Goal: Navigation & Orientation: Find specific page/section

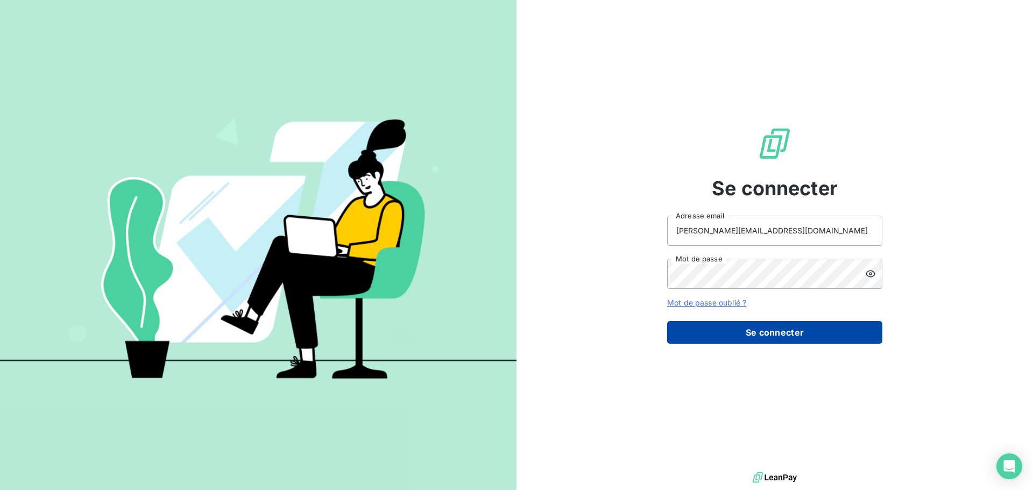
click at [704, 339] on button "Se connecter" at bounding box center [774, 332] width 215 height 23
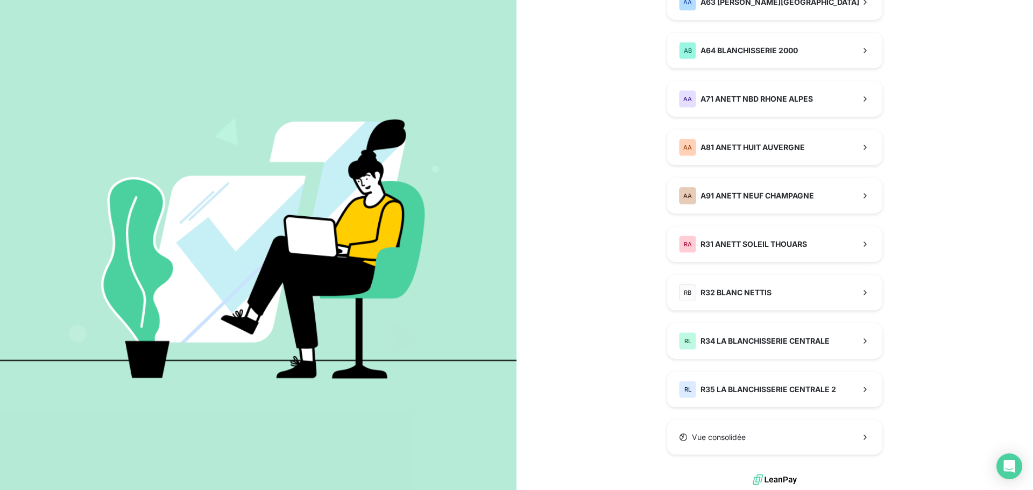
scroll to position [763, 0]
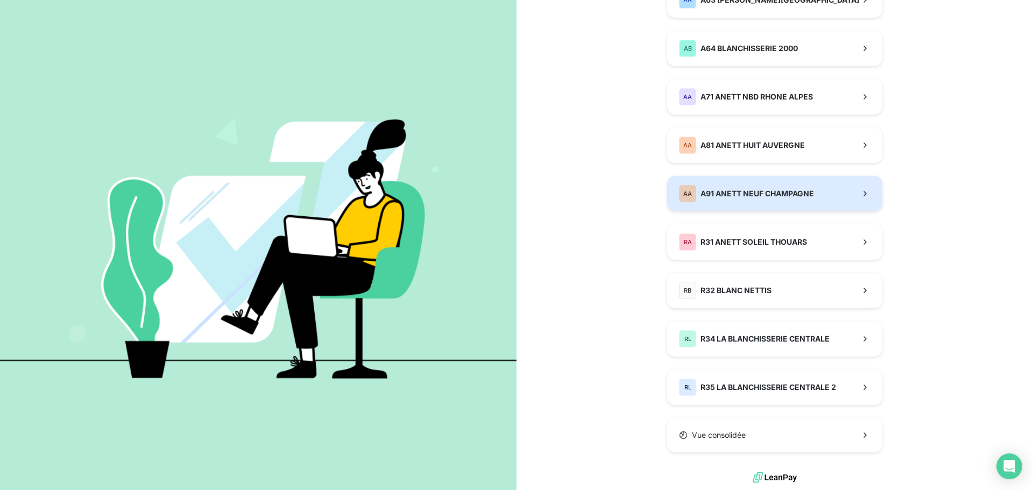
click at [704, 193] on span "A91 ANETT NEUF CHAMPAGNE" at bounding box center [756, 193] width 113 height 11
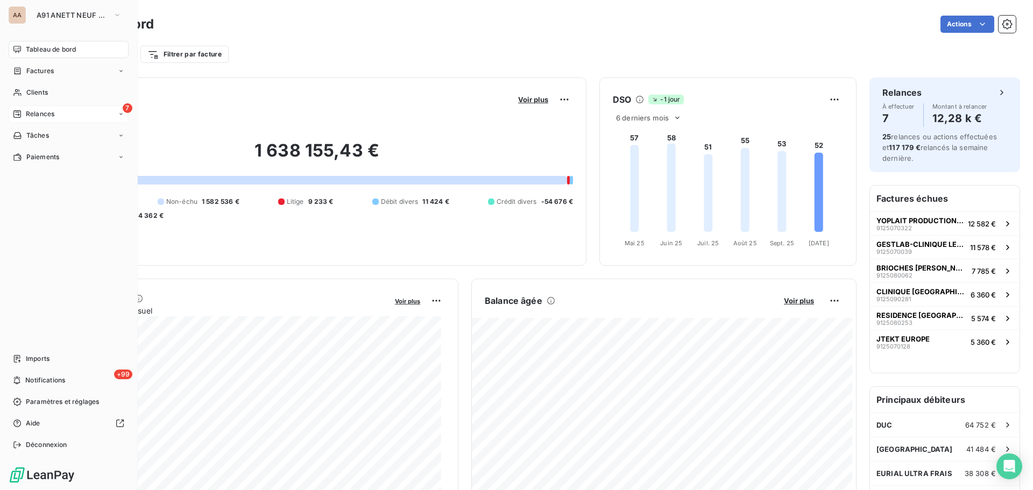
click at [76, 116] on div "7 Relances" at bounding box center [69, 113] width 120 height 17
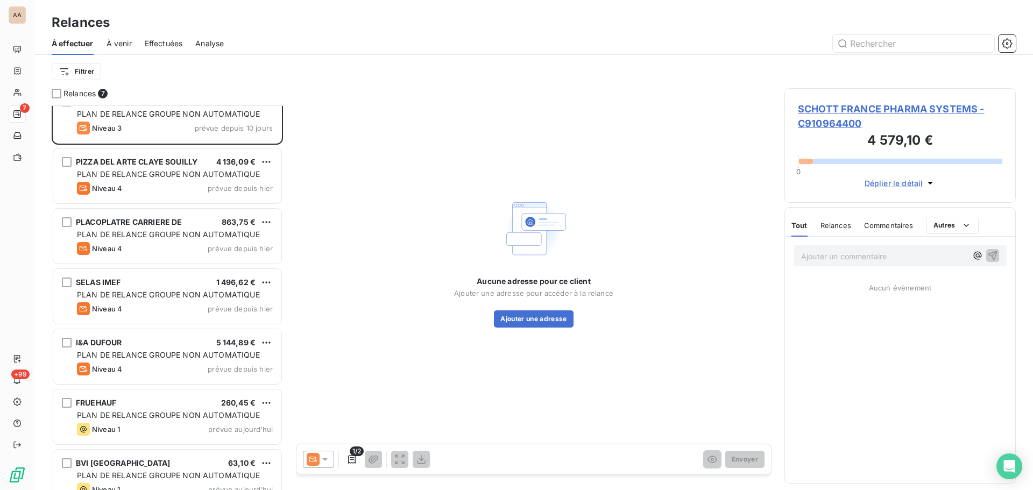
scroll to position [38, 0]
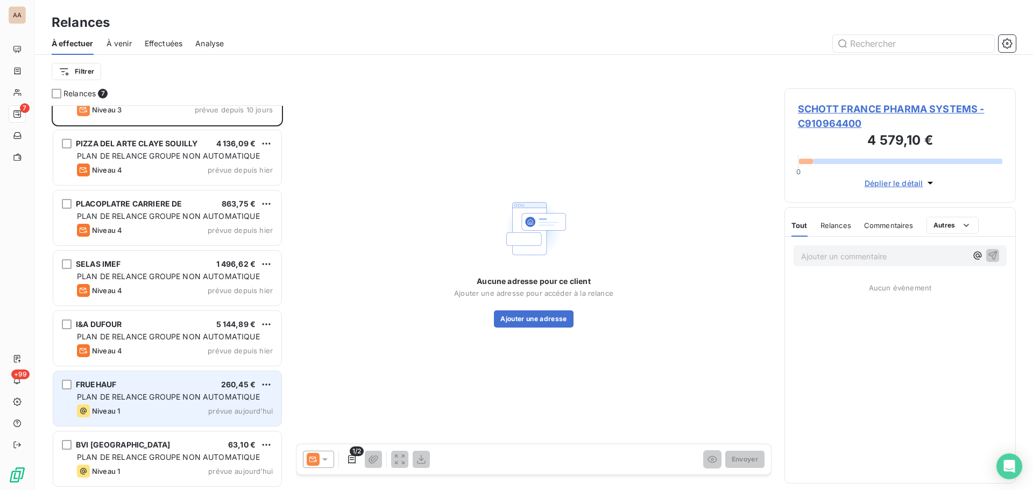
click at [163, 365] on div "Niveau 1 prévue aujourd’hui" at bounding box center [175, 410] width 196 height 13
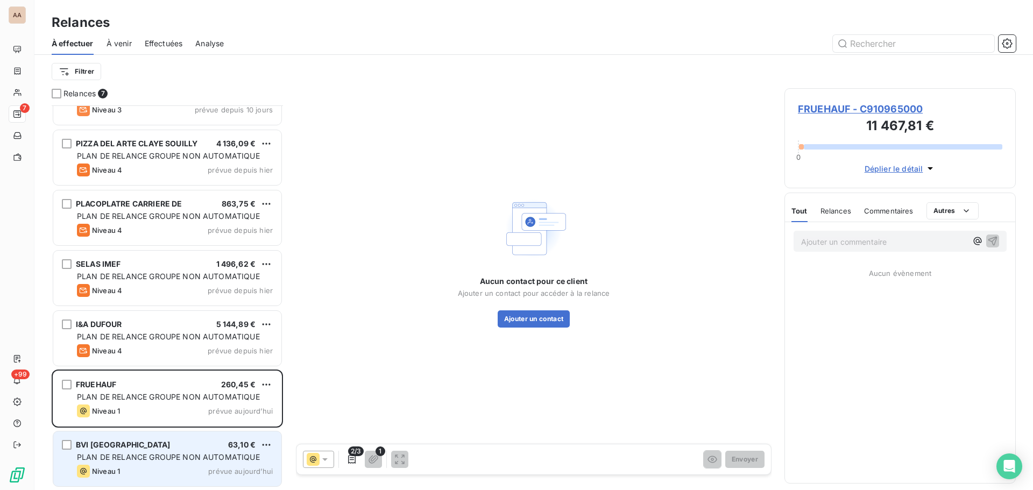
click at [160, 365] on span "PLAN DE RELANCE GROUPE NON AUTOMATIQUE" at bounding box center [168, 456] width 183 height 9
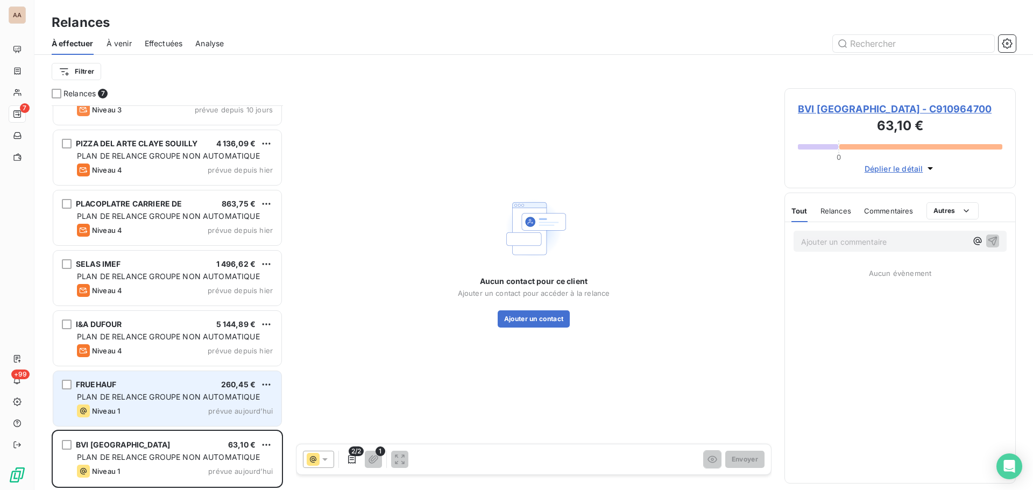
click at [147, 365] on div "Niveau 1 prévue aujourd’hui" at bounding box center [175, 410] width 196 height 13
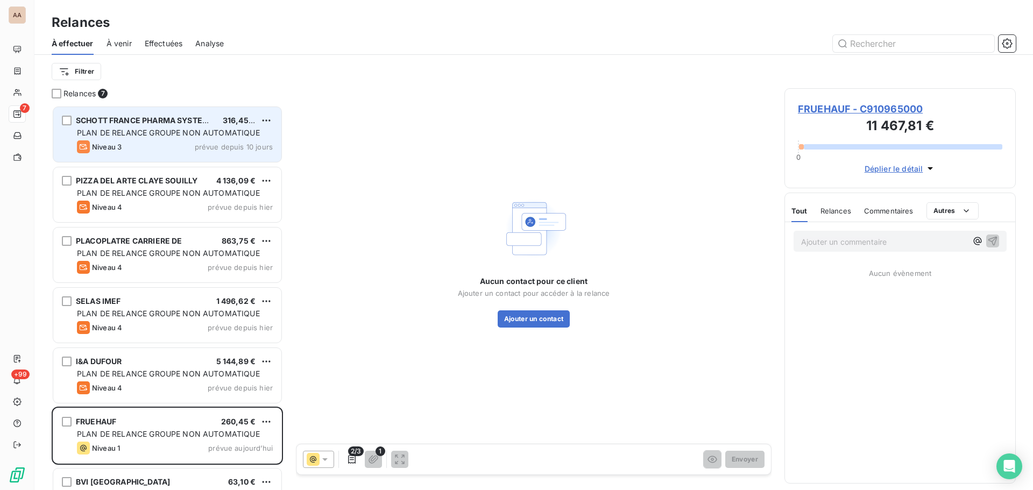
click at [151, 151] on div "Niveau 3 prévue depuis 10 jours" at bounding box center [175, 146] width 196 height 13
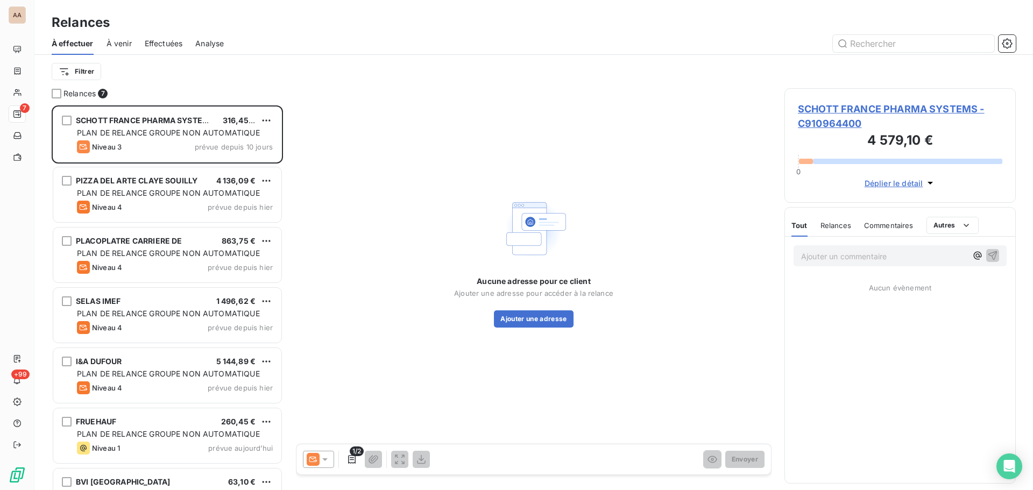
click at [112, 42] on span "À venir" at bounding box center [118, 43] width 25 height 11
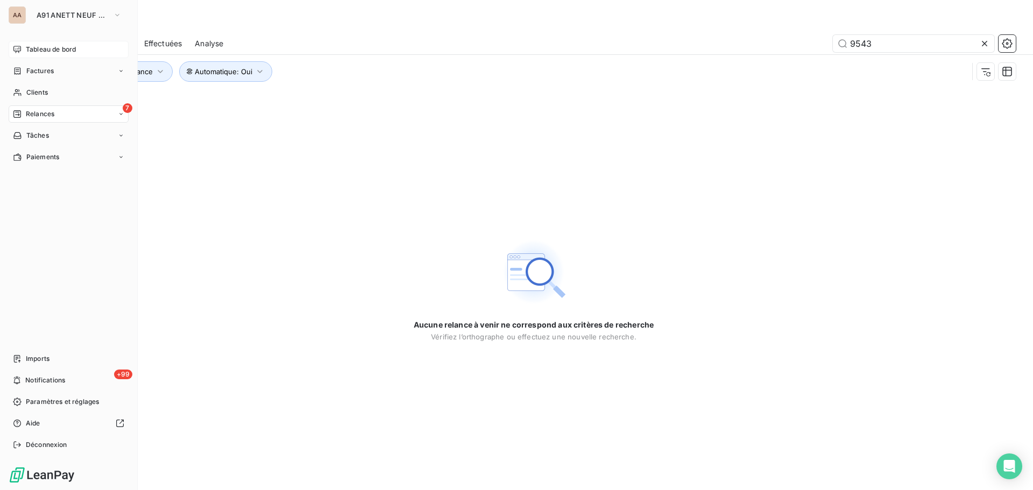
click at [39, 50] on span "Tableau de bord" at bounding box center [51, 50] width 50 height 10
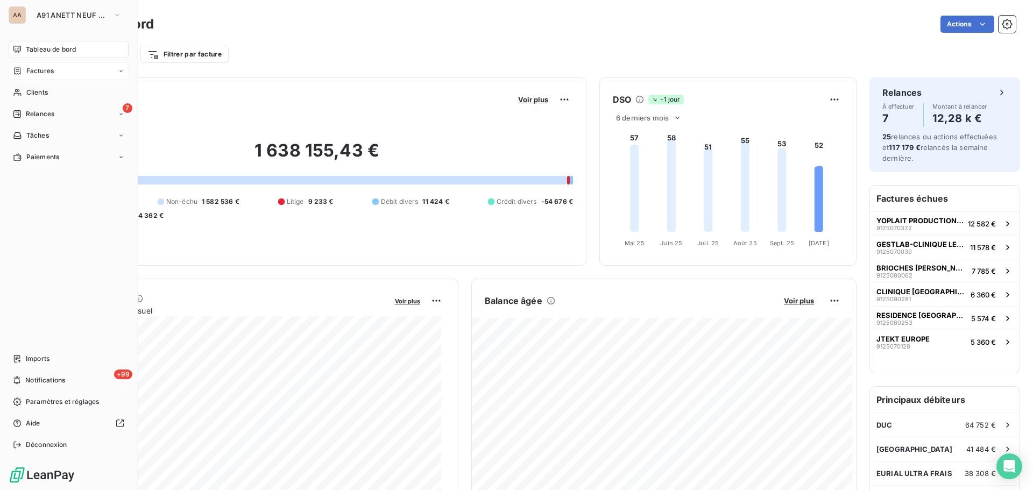
click at [44, 69] on span "Factures" at bounding box center [39, 71] width 27 height 10
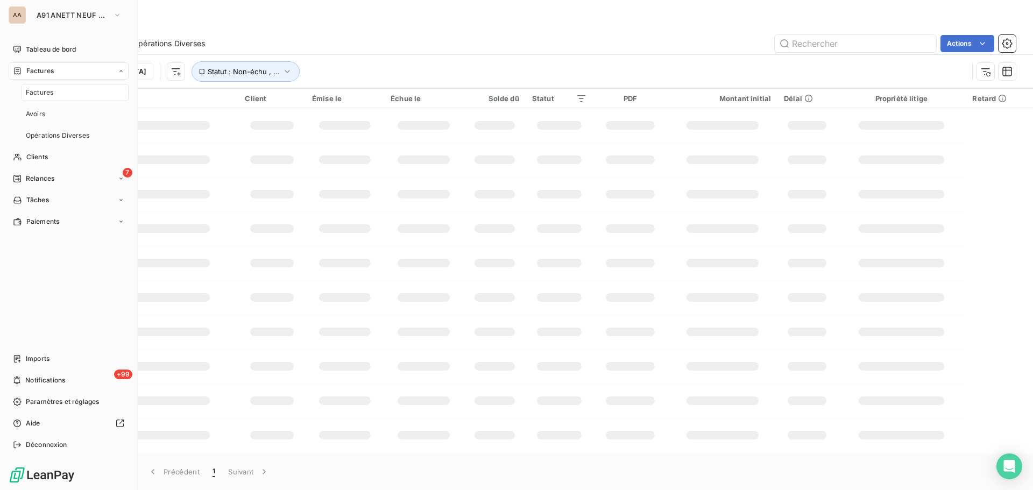
click at [49, 96] on span "Factures" at bounding box center [39, 93] width 27 height 10
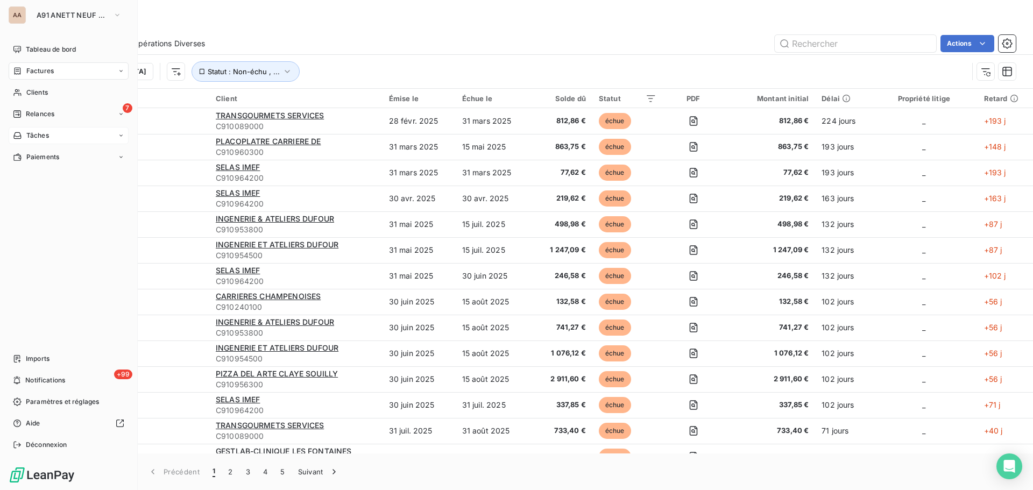
click at [42, 135] on span "Tâches" at bounding box center [37, 136] width 23 height 10
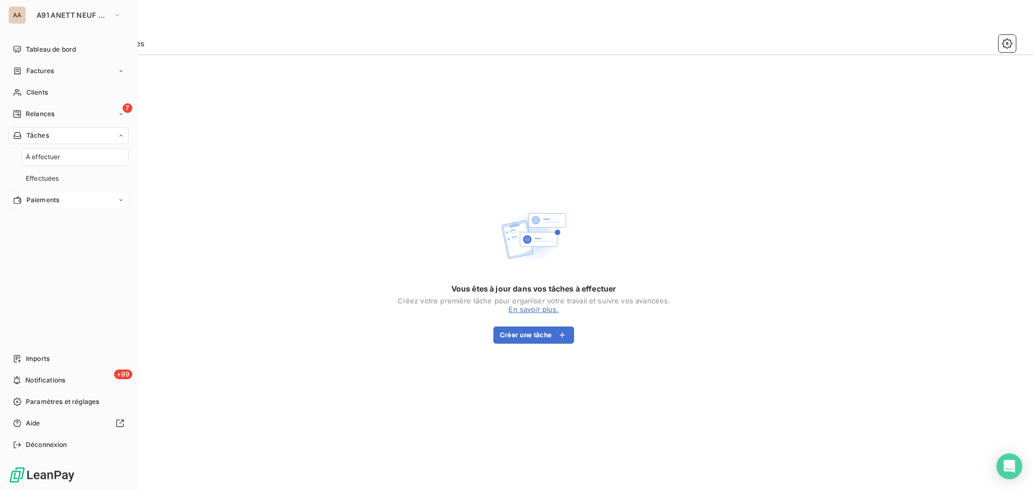
click at [53, 199] on span "Paiements" at bounding box center [42, 200] width 33 height 10
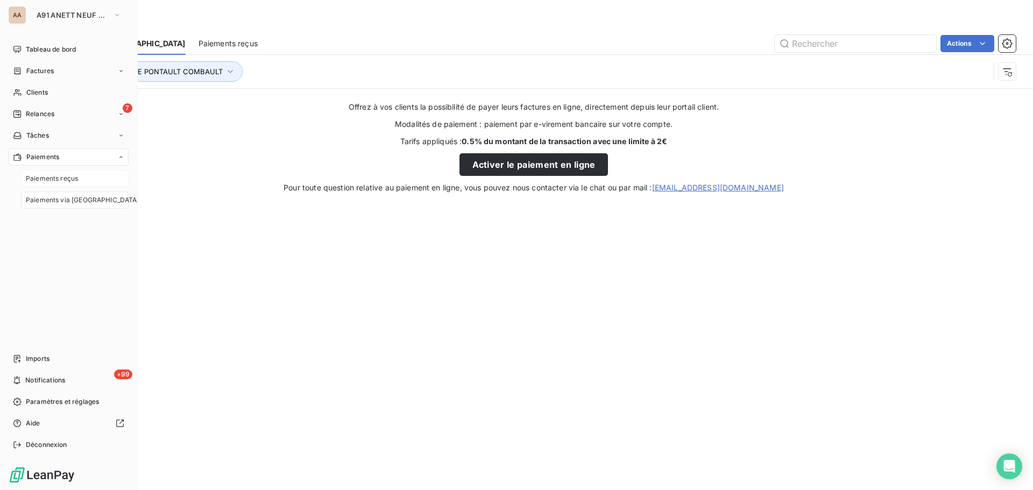
click at [84, 183] on div "Paiements reçus" at bounding box center [75, 178] width 107 height 17
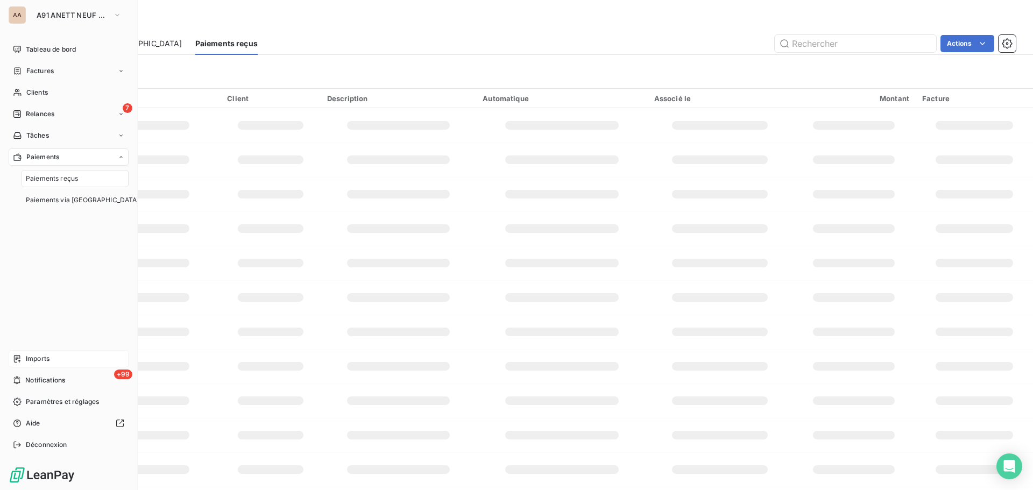
click at [71, 358] on div "Imports" at bounding box center [69, 358] width 120 height 17
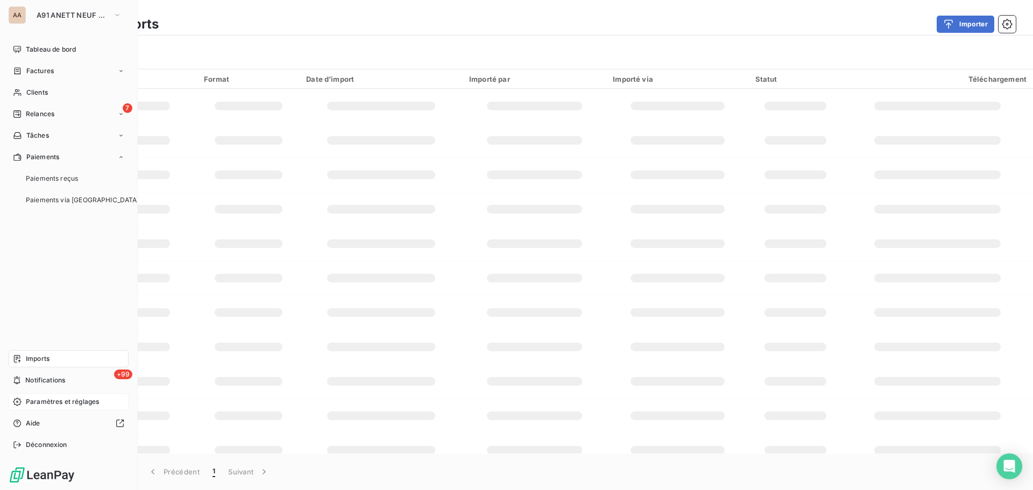
click at [72, 365] on span "Paramètres et réglages" at bounding box center [62, 402] width 73 height 10
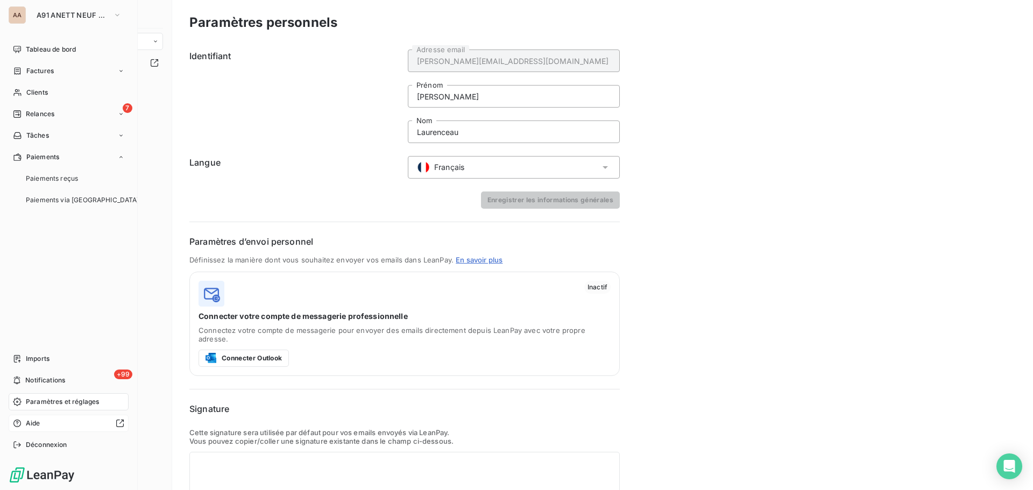
click at [65, 365] on div at bounding box center [85, 423] width 80 height 9
click at [33, 47] on span "Tableau de bord" at bounding box center [51, 50] width 50 height 10
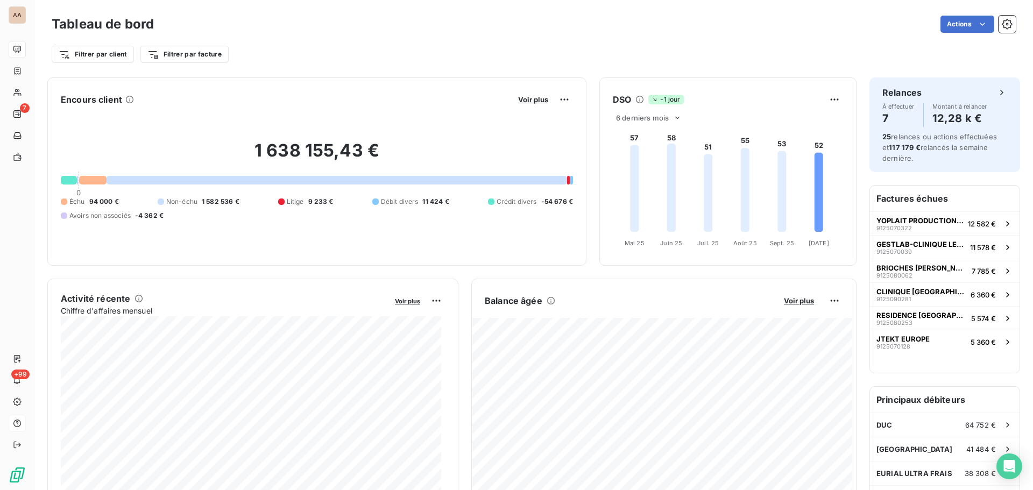
click at [635, 97] on icon at bounding box center [639, 99] width 9 height 9
click at [635, 100] on icon at bounding box center [639, 99] width 9 height 9
click at [635, 98] on icon at bounding box center [639, 99] width 9 height 9
click at [636, 101] on icon at bounding box center [639, 99] width 9 height 9
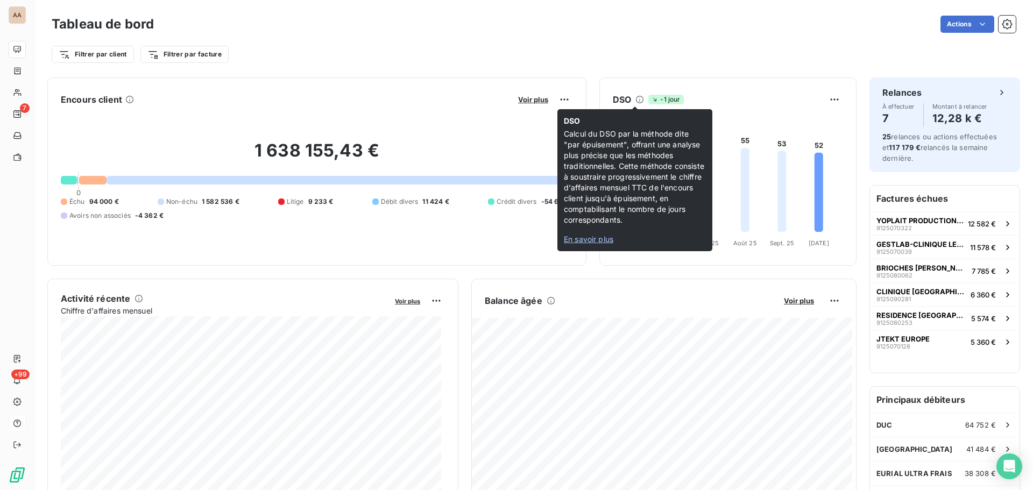
click at [581, 241] on span "En savoir plus" at bounding box center [588, 239] width 49 height 9
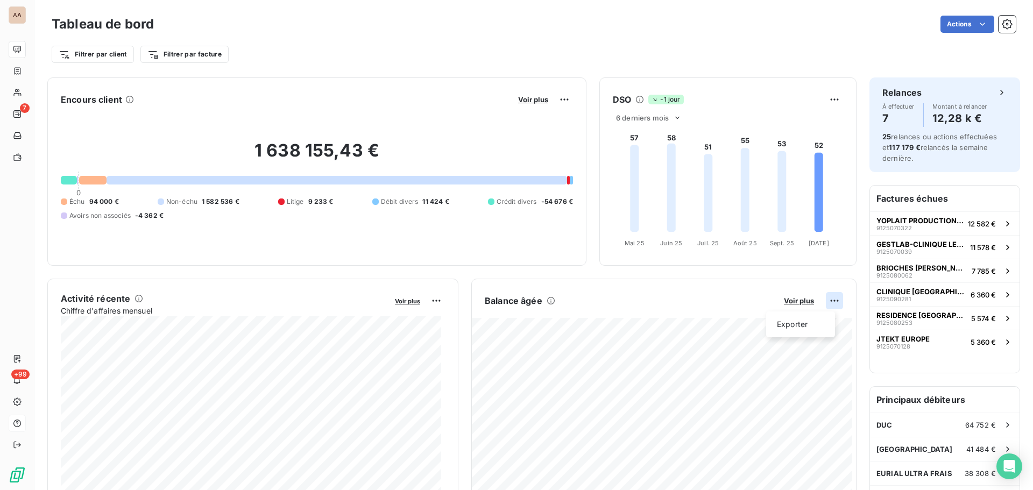
click at [704, 299] on html "AA 7 +99 Tableau de bord Actions Filtrer par client Filtrer par facture Encours…" at bounding box center [516, 245] width 1033 height 490
click at [409, 302] on html "AA 7 +99 Tableau de bord Actions Filtrer par client Filtrer par facture Encours…" at bounding box center [516, 245] width 1033 height 490
click at [531, 100] on span "Voir plus" at bounding box center [533, 99] width 30 height 9
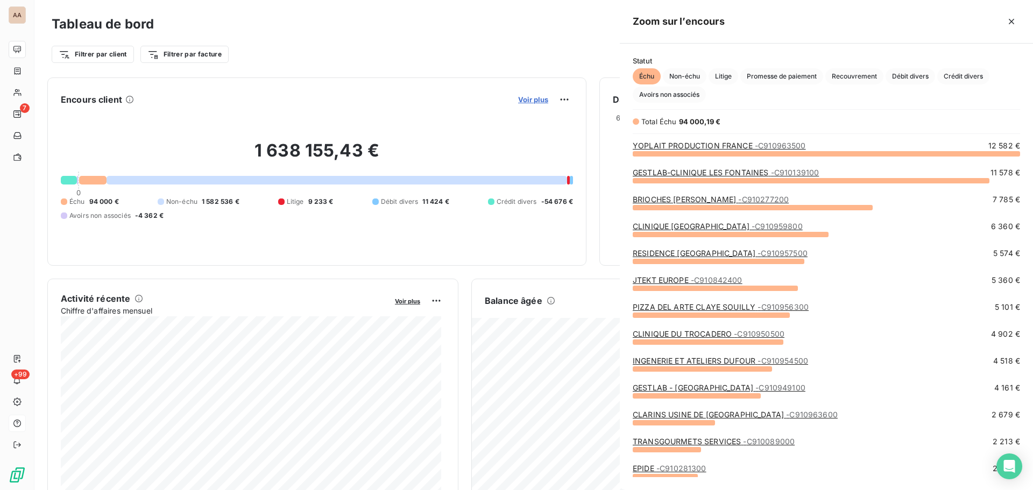
scroll to position [329, 405]
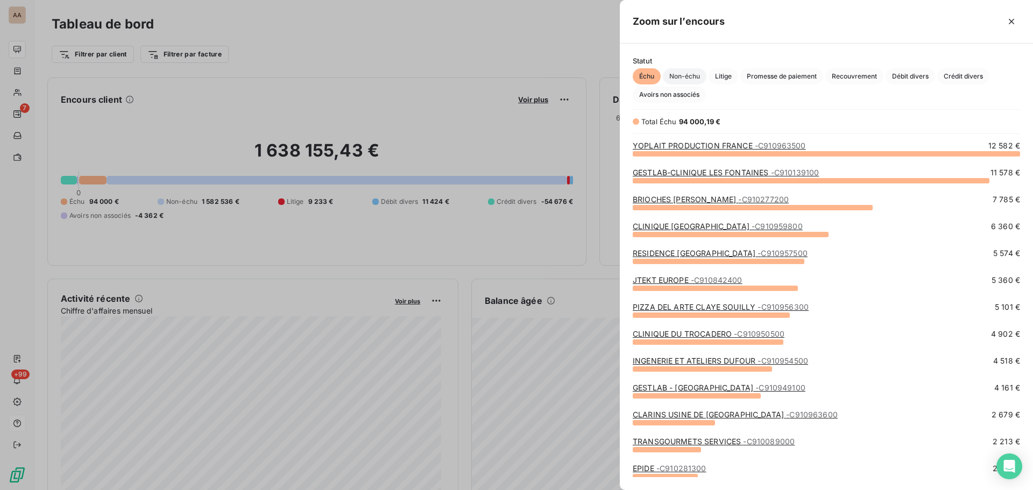
click at [667, 75] on span "Non-échu" at bounding box center [685, 76] width 44 height 16
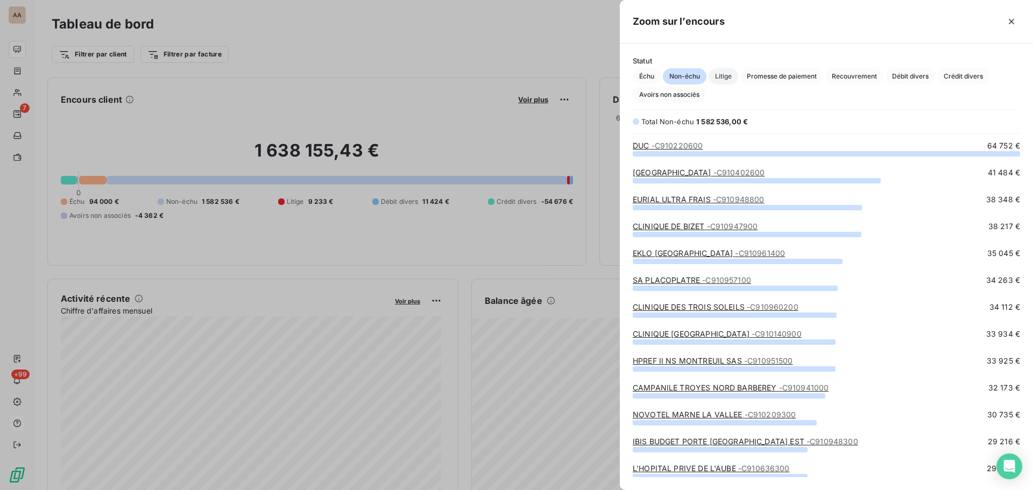
click at [704, 75] on span "Litige" at bounding box center [723, 76] width 30 height 16
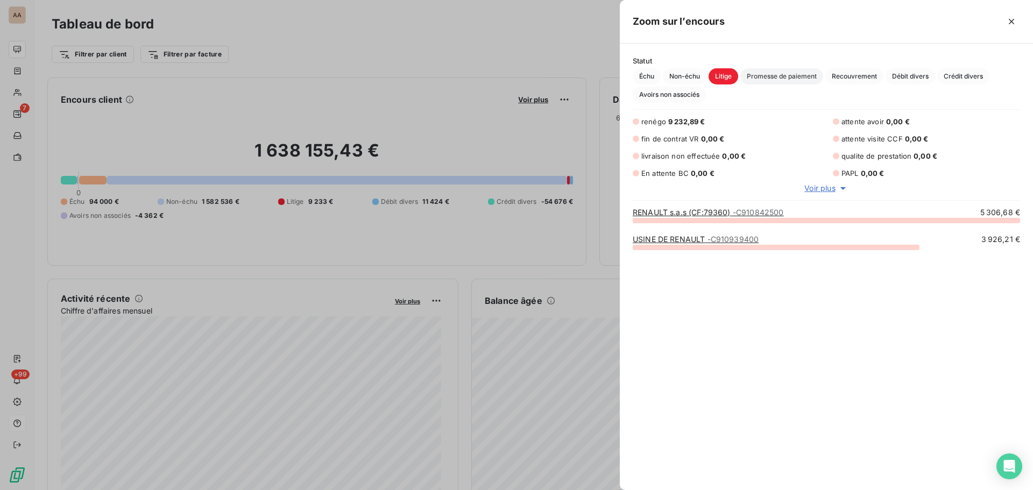
scroll to position [262, 405]
click at [704, 77] on span "Promesse de paiement" at bounding box center [781, 76] width 83 height 16
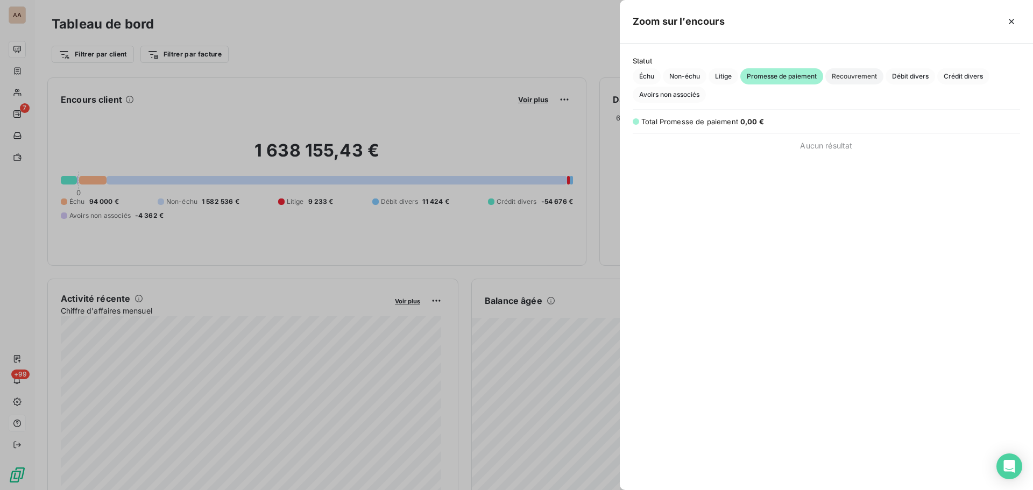
click at [704, 76] on span "Recouvrement" at bounding box center [854, 76] width 58 height 16
click at [704, 82] on span "Débit divers" at bounding box center [909, 76] width 49 height 16
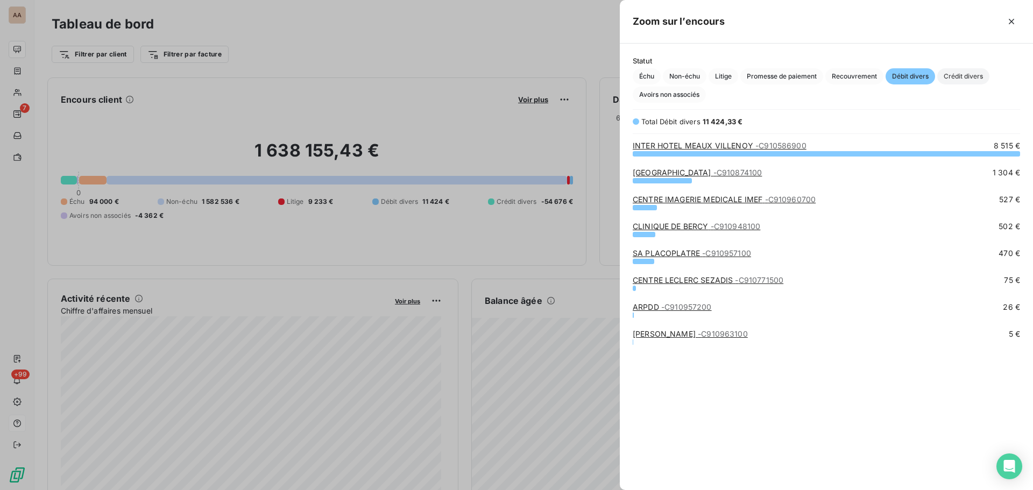
scroll to position [329, 405]
click at [704, 75] on span "Crédit divers" at bounding box center [963, 76] width 52 height 16
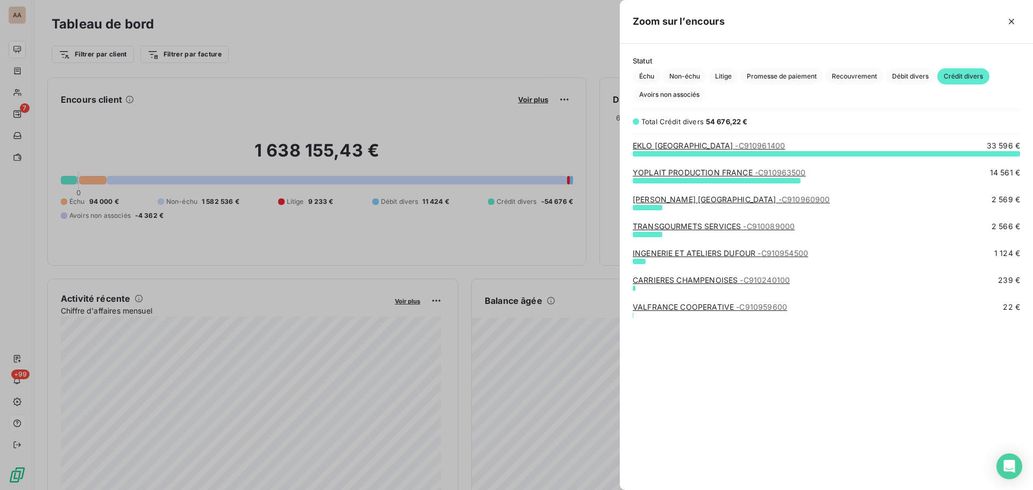
click at [491, 157] on div at bounding box center [516, 245] width 1033 height 490
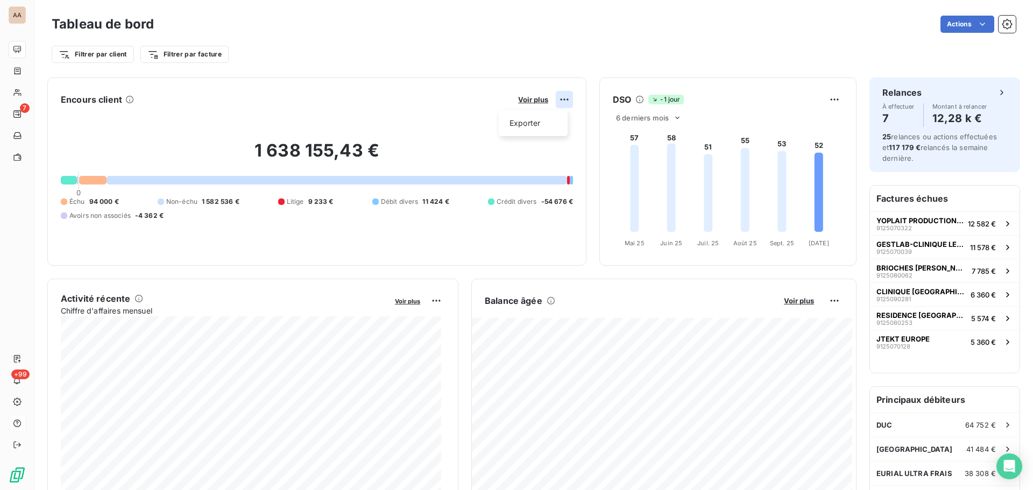
click at [558, 97] on html "AA 7 +99 Tableau de bord Actions Filtrer par client Filtrer par facture Encours…" at bounding box center [516, 245] width 1033 height 490
click at [531, 101] on html "AA 7 +99 Tableau de bord Actions Filtrer par client Filtrer par facture Encours…" at bounding box center [516, 245] width 1033 height 490
click at [522, 100] on span "Voir plus" at bounding box center [533, 99] width 30 height 9
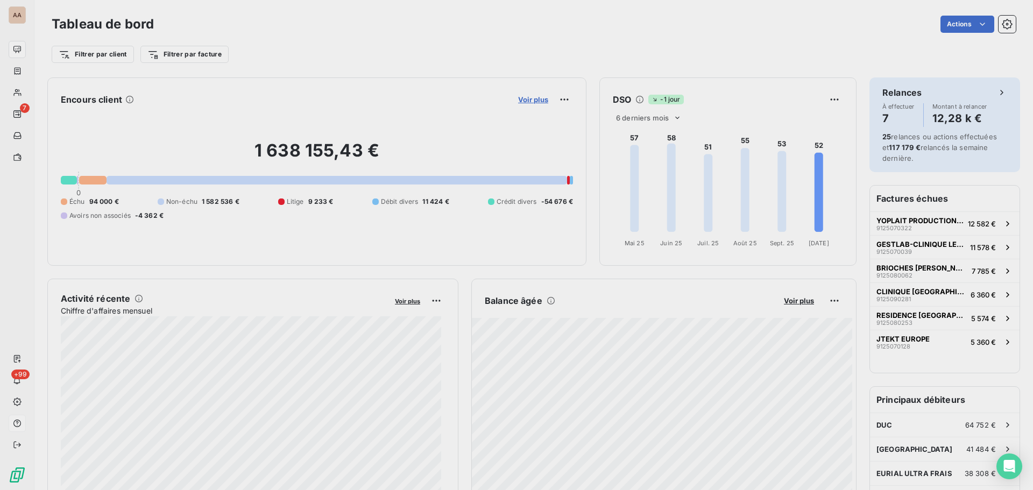
scroll to position [482, 405]
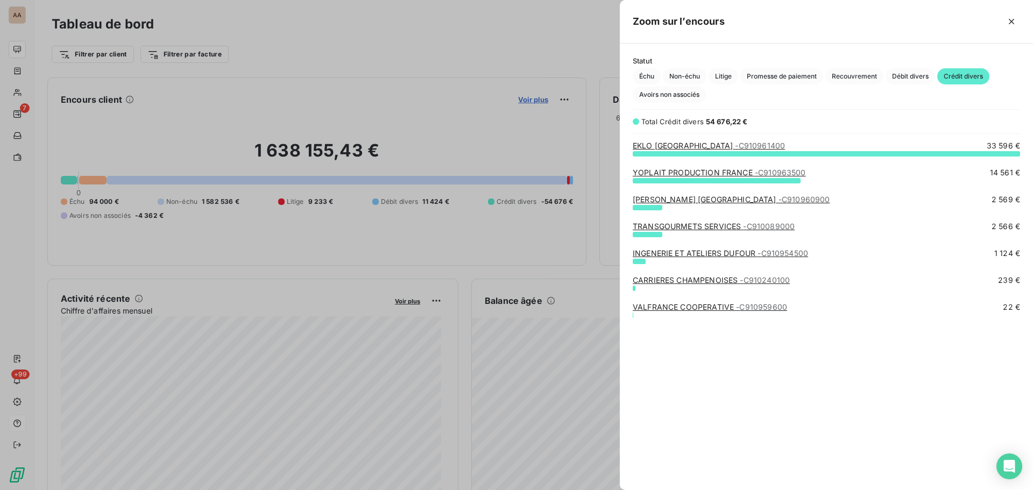
click at [522, 100] on div at bounding box center [516, 245] width 1033 height 490
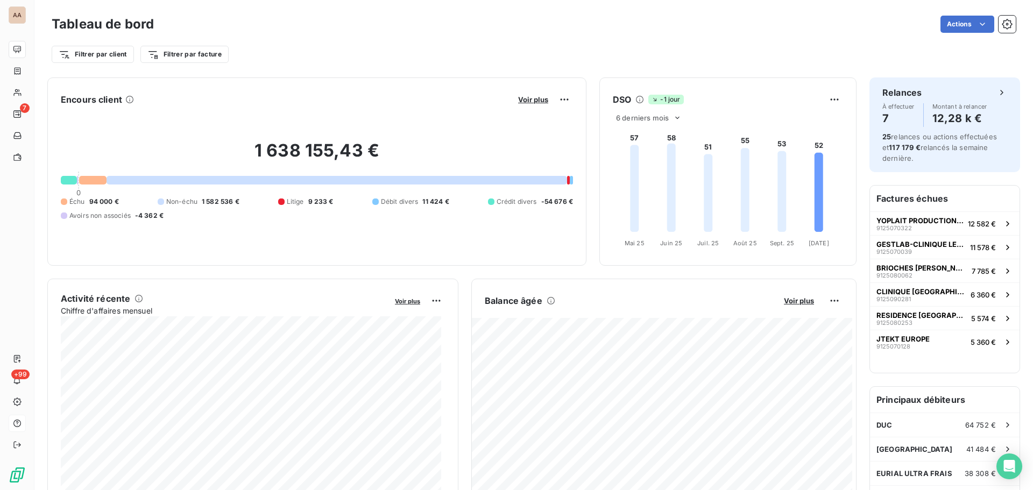
click at [704, 28] on html "AA 7 +99 Tableau de bord Actions Filtrer par client Filtrer par facture Encours…" at bounding box center [516, 245] width 1033 height 490
click at [704, 25] on icon "button" at bounding box center [1007, 24] width 11 height 11
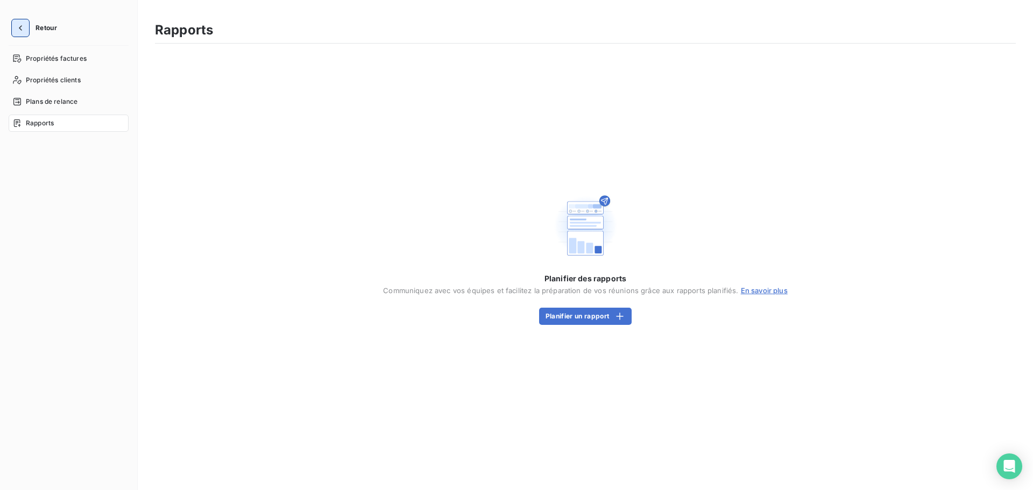
click at [15, 26] on icon "button" at bounding box center [20, 28] width 11 height 11
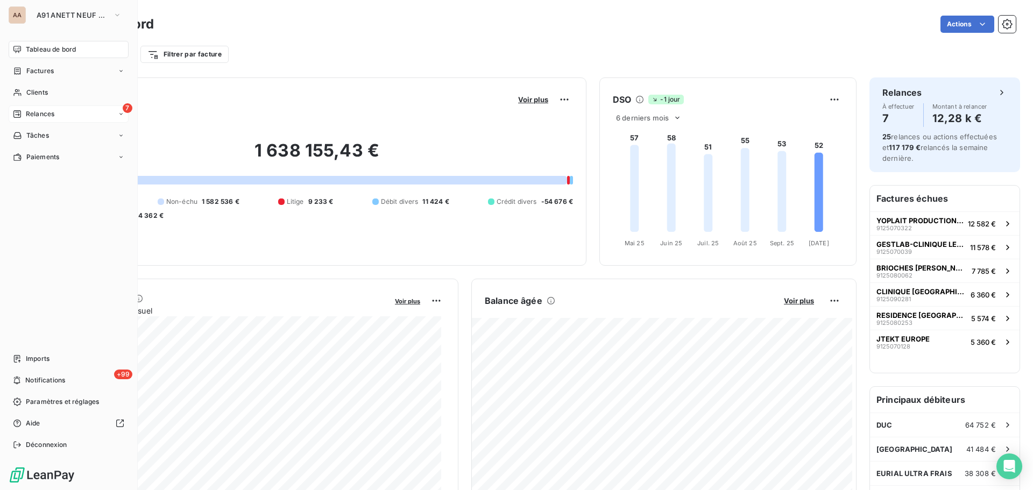
click at [35, 113] on span "Relances" at bounding box center [40, 114] width 29 height 10
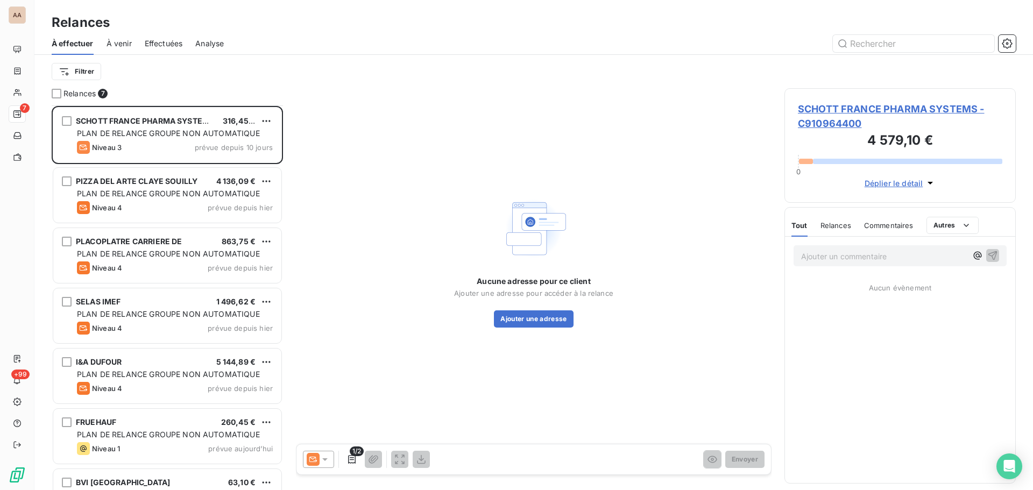
scroll to position [38, 0]
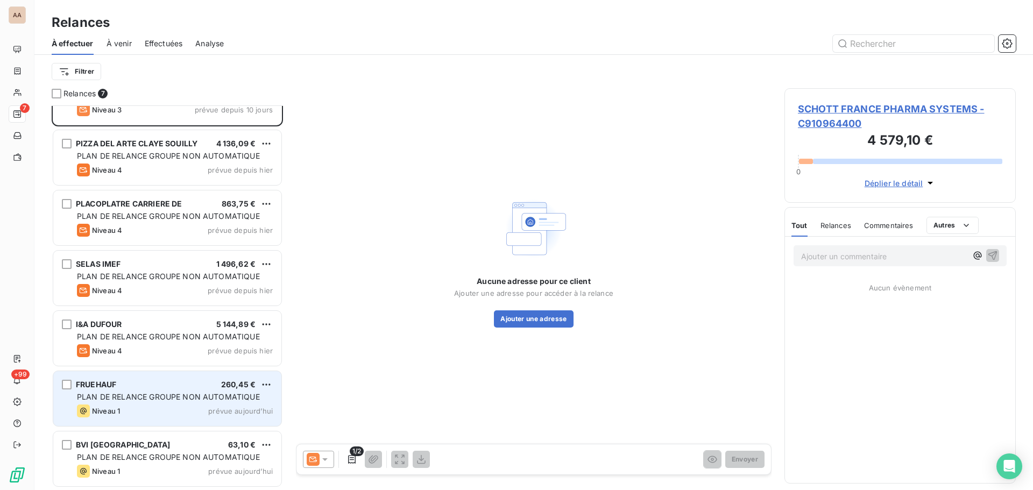
click at [139, 365] on div "Niveau 1 prévue aujourd’hui" at bounding box center [175, 410] width 196 height 13
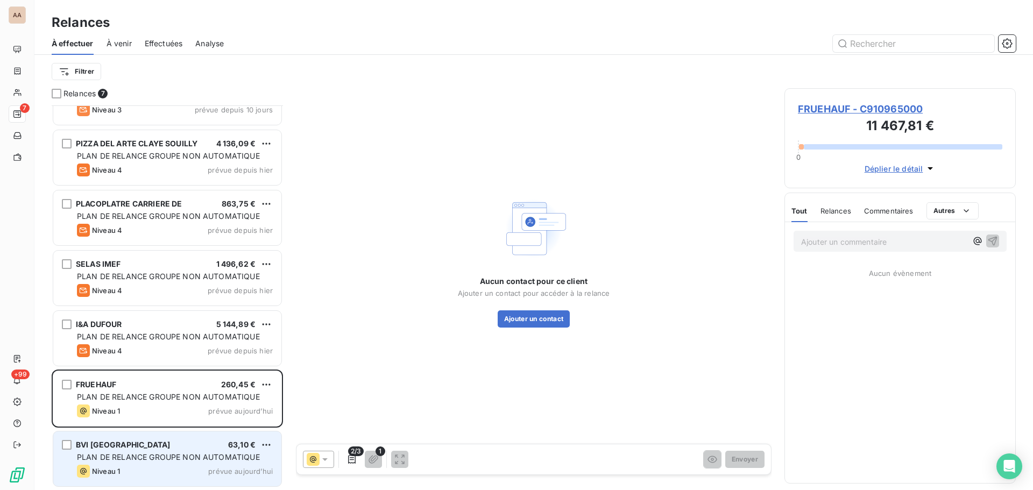
click at [81, 365] on span "PLAN DE RELANCE GROUPE NON AUTOMATIQUE" at bounding box center [168, 456] width 183 height 9
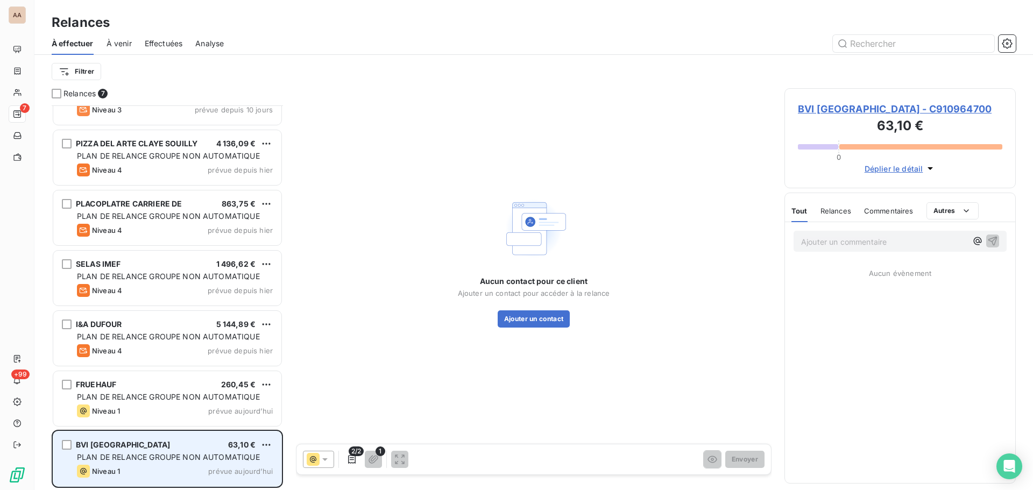
click at [116, 365] on span "PLAN DE RELANCE GROUPE NON AUTOMATIQUE" at bounding box center [168, 456] width 183 height 9
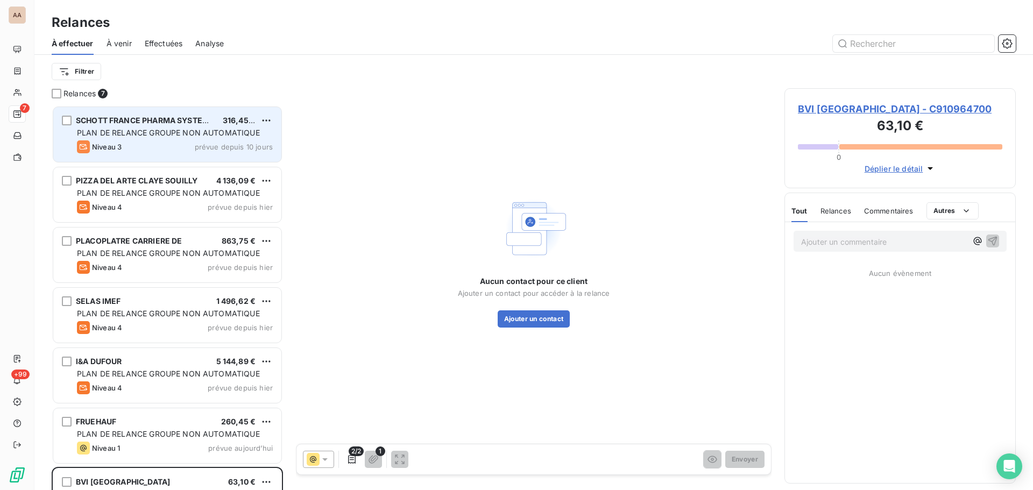
click at [144, 148] on div "Niveau 3 prévue depuis 10 jours" at bounding box center [175, 146] width 196 height 13
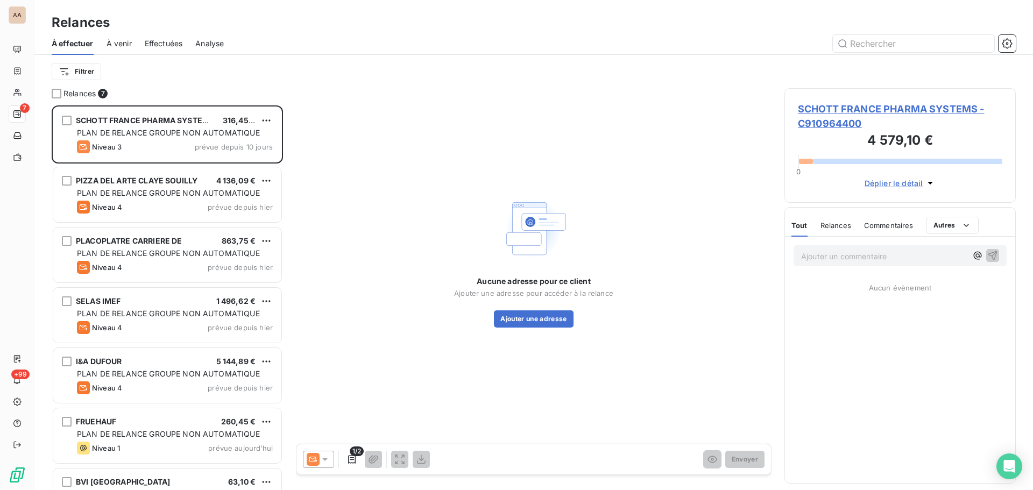
drag, startPoint x: 172, startPoint y: 196, endPoint x: 177, endPoint y: 163, distance: 33.2
click at [174, 192] on span "PLAN DE RELANCE GROUPE NON AUTOMATIQUE" at bounding box center [168, 192] width 183 height 9
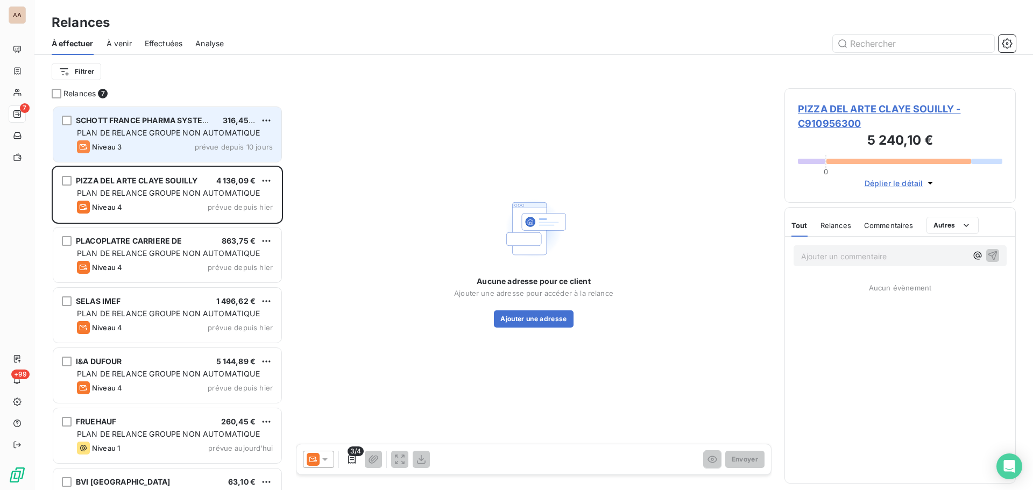
click at [165, 140] on div "SCHOTT FRANCE PHARMA SYSTEMS 316,45 € PLAN DE RELANCE GROUPE NON AUTOMATIQUE Ni…" at bounding box center [167, 134] width 228 height 55
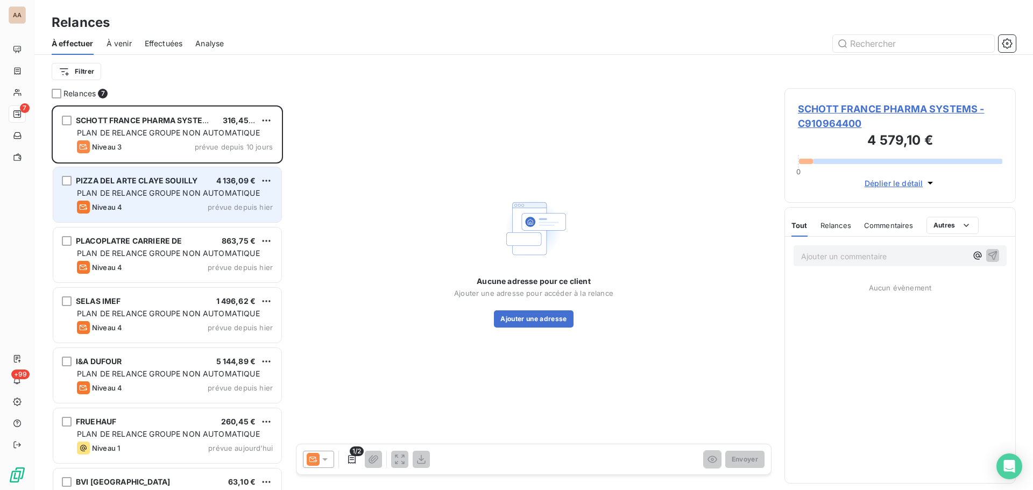
click at [150, 191] on span "PLAN DE RELANCE GROUPE NON AUTOMATIQUE" at bounding box center [168, 192] width 183 height 9
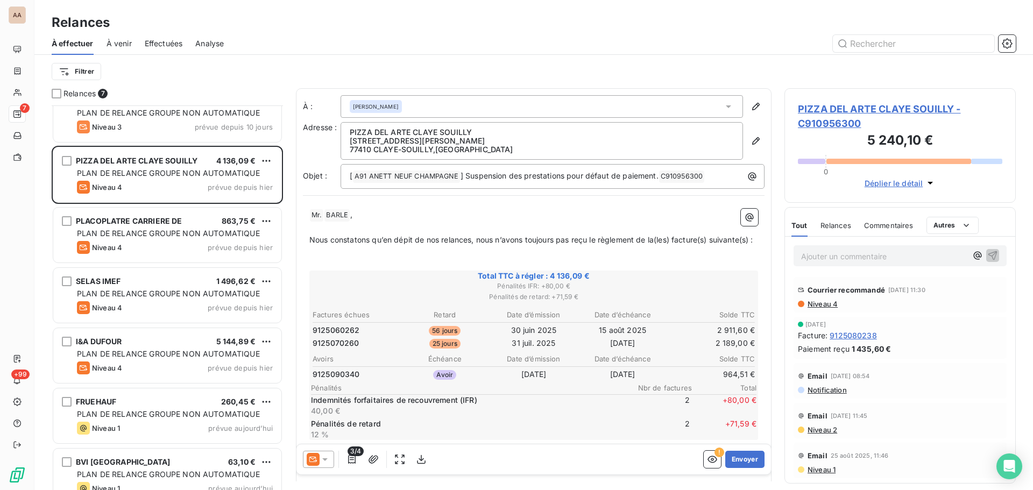
scroll to position [38, 0]
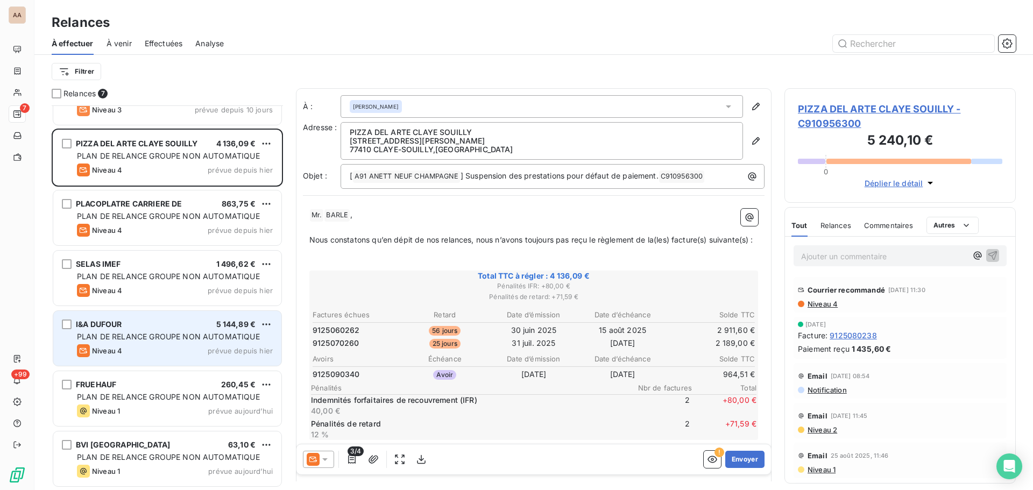
click at [133, 336] on span "PLAN DE RELANCE GROUPE NON AUTOMATIQUE" at bounding box center [168, 336] width 183 height 9
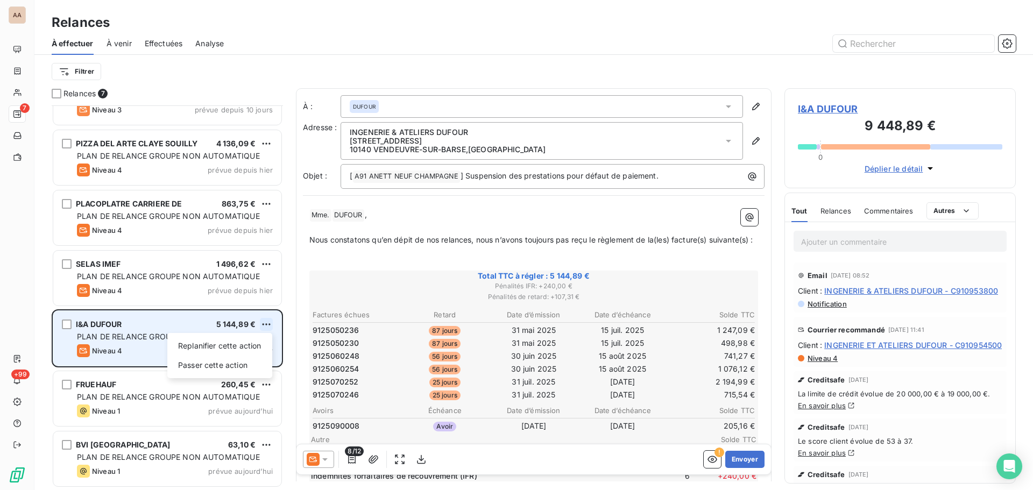
click at [266, 324] on html "AA 7 +99 Relances À effectuer À venir Effectuées Analyse Filtrer Relances 7 SCH…" at bounding box center [516, 245] width 1033 height 490
click at [237, 346] on div "Replanifier cette action" at bounding box center [220, 345] width 96 height 17
select select "9"
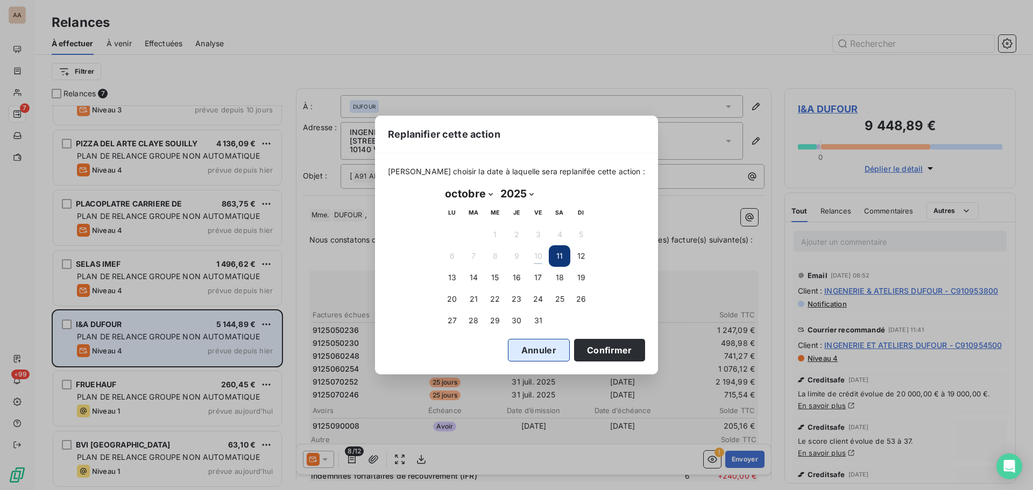
click at [517, 346] on button "Annuler" at bounding box center [539, 350] width 62 height 23
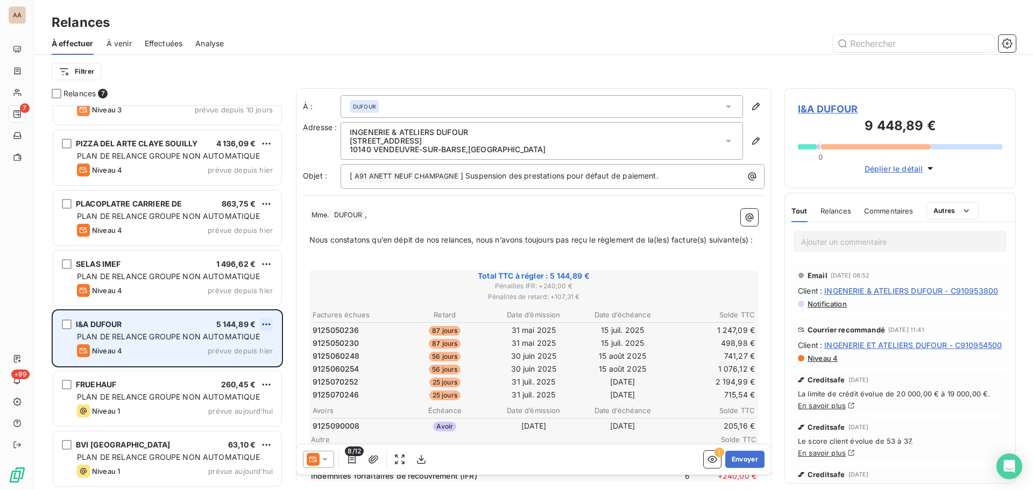
click at [267, 326] on html "AA 7 +99 Relances À effectuer À venir Effectuées Analyse Filtrer Relances 7 SCH…" at bounding box center [516, 245] width 1033 height 490
click at [241, 363] on div "Passer cette action" at bounding box center [220, 365] width 96 height 17
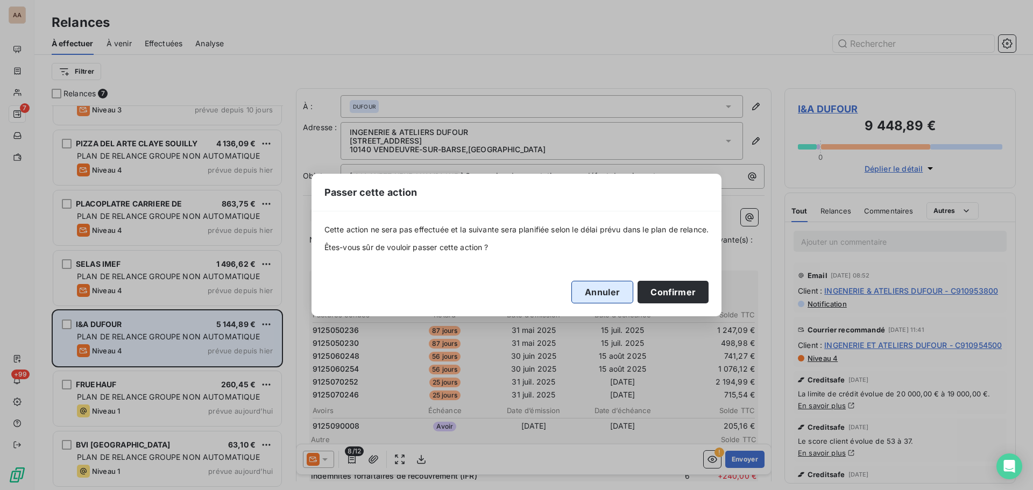
click at [607, 288] on button "Annuler" at bounding box center [602, 292] width 62 height 23
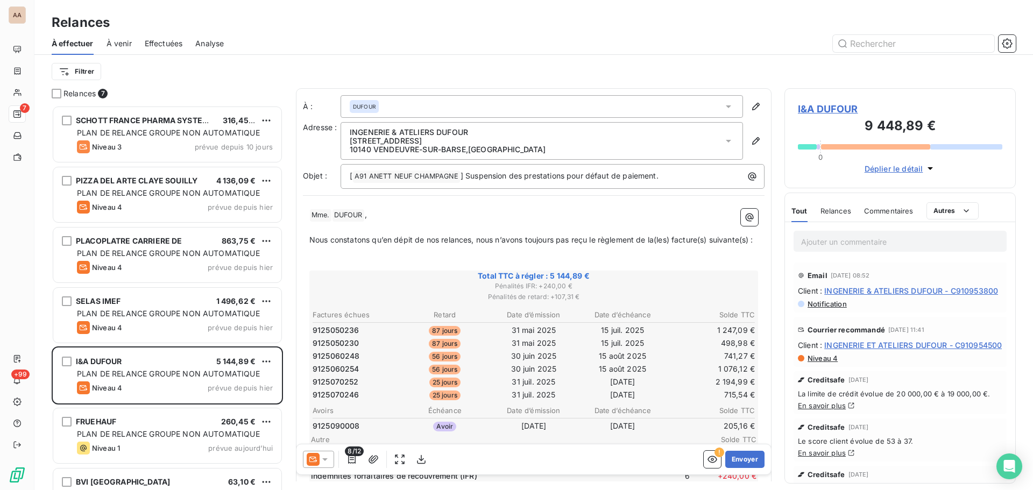
click at [116, 44] on span "À venir" at bounding box center [118, 43] width 25 height 11
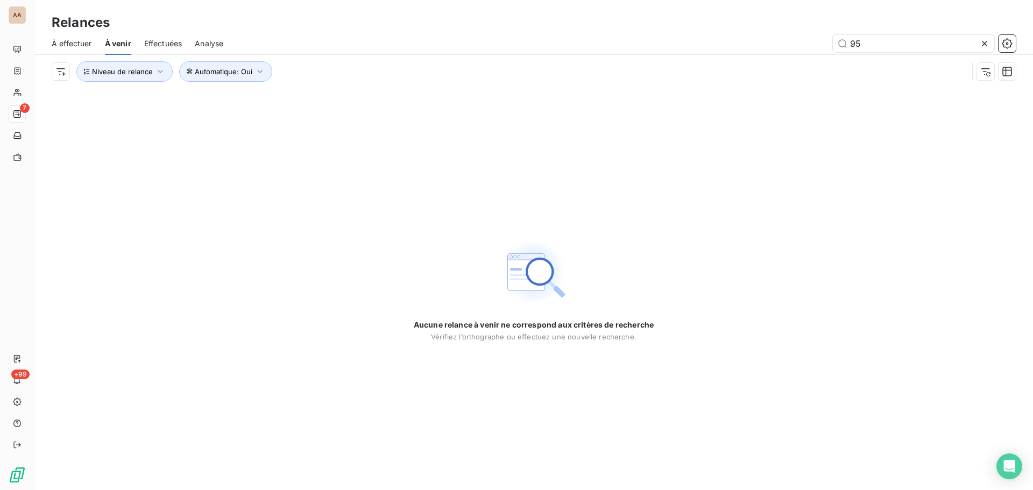
type input "9"
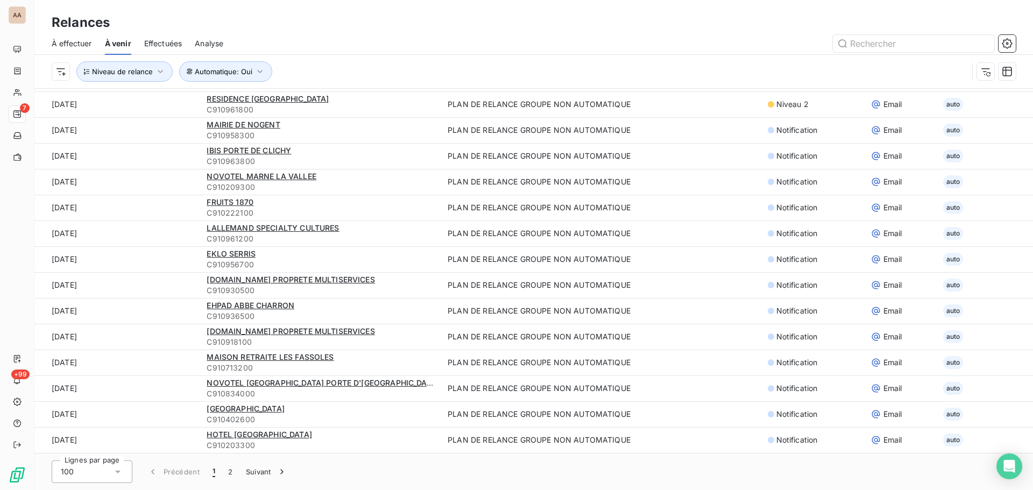
scroll to position [49, 0]
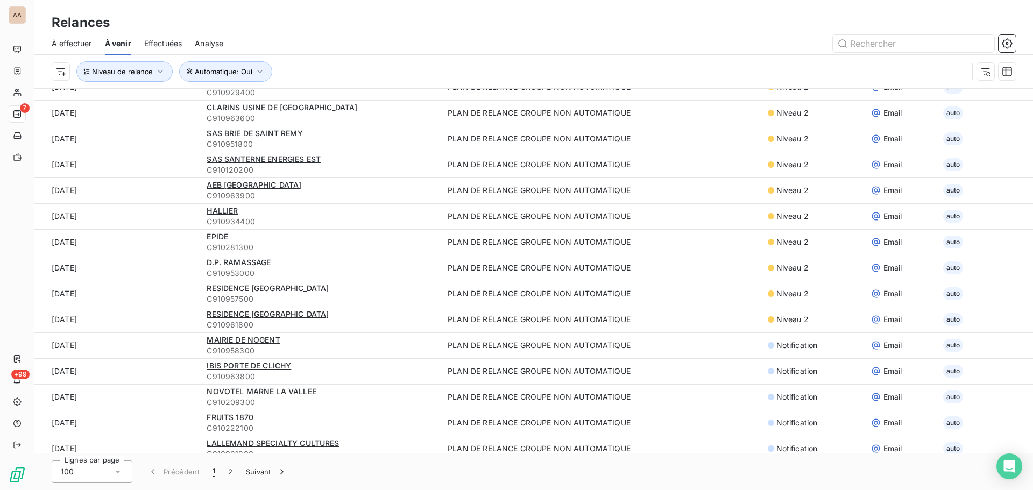
click at [72, 44] on span "À effectuer" at bounding box center [72, 43] width 40 height 11
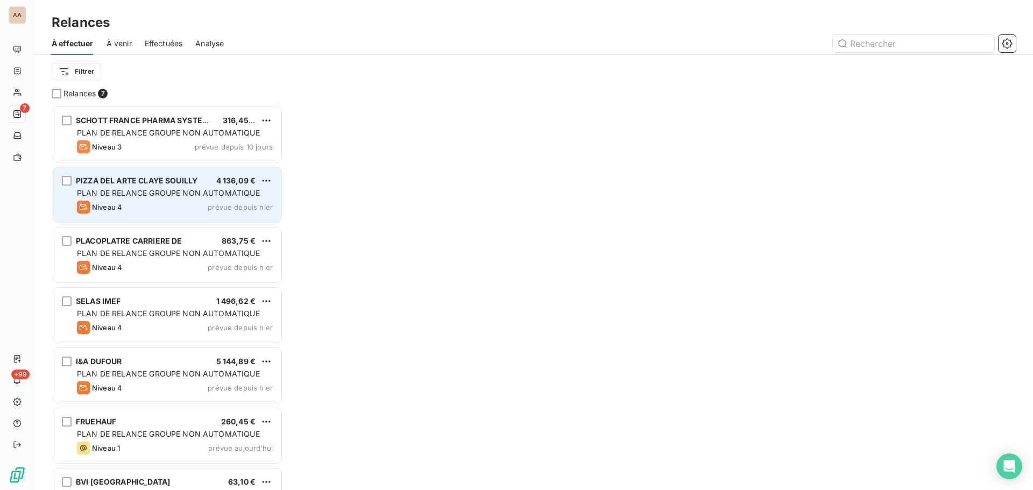
scroll to position [377, 223]
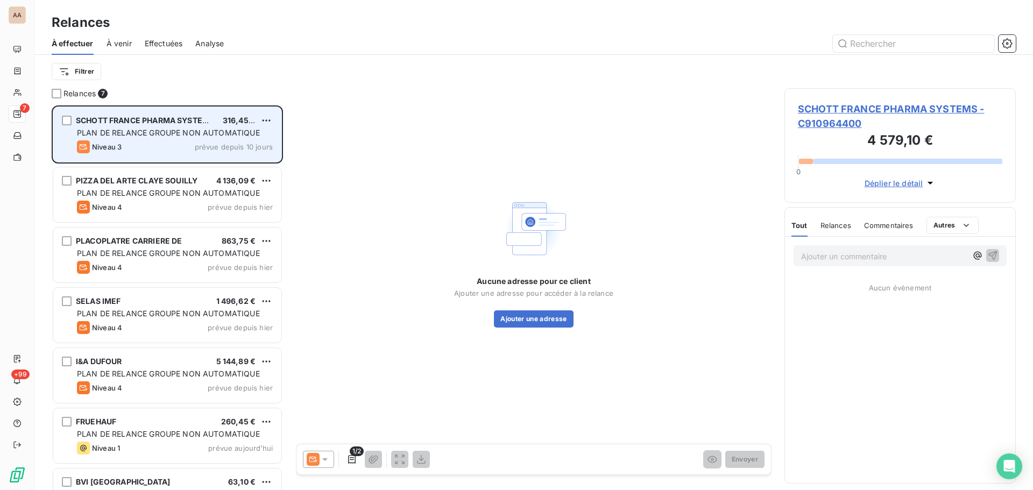
click at [160, 136] on span "PLAN DE RELANCE GROUPE NON AUTOMATIQUE" at bounding box center [168, 132] width 183 height 9
click at [160, 137] on span "PLAN DE RELANCE GROUPE NON AUTOMATIQUE" at bounding box center [168, 132] width 183 height 9
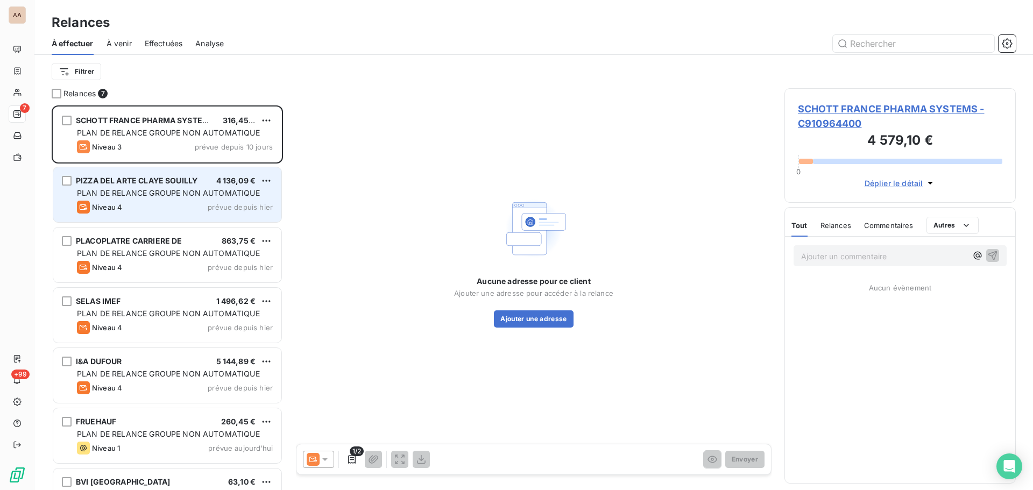
click at [162, 179] on span "PIZZA DEL ARTE CLAYE SOUILLY" at bounding box center [137, 180] width 122 height 9
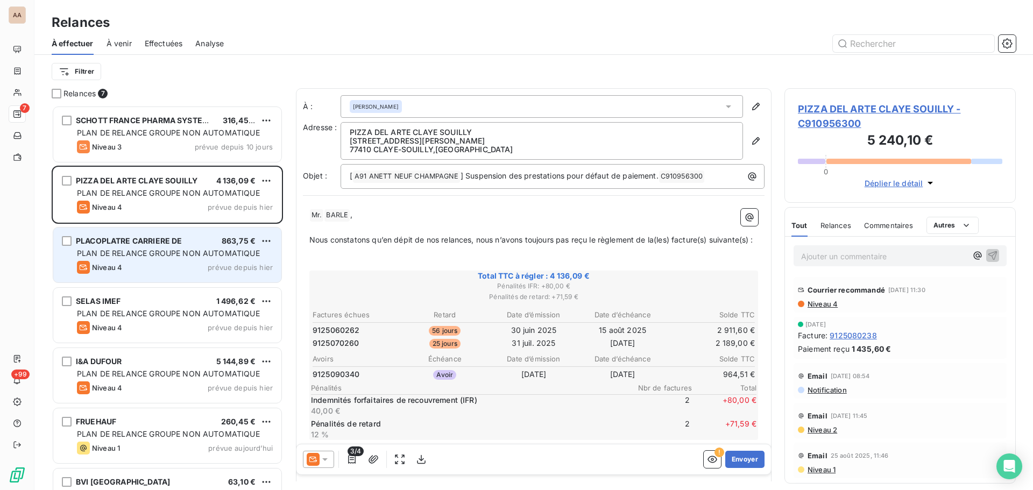
click at [154, 233] on div "PLACOPLATRE CARRIERE DE 863,75 € PLAN DE RELANCE GROUPE NON AUTOMATIQUE Niveau …" at bounding box center [167, 255] width 228 height 55
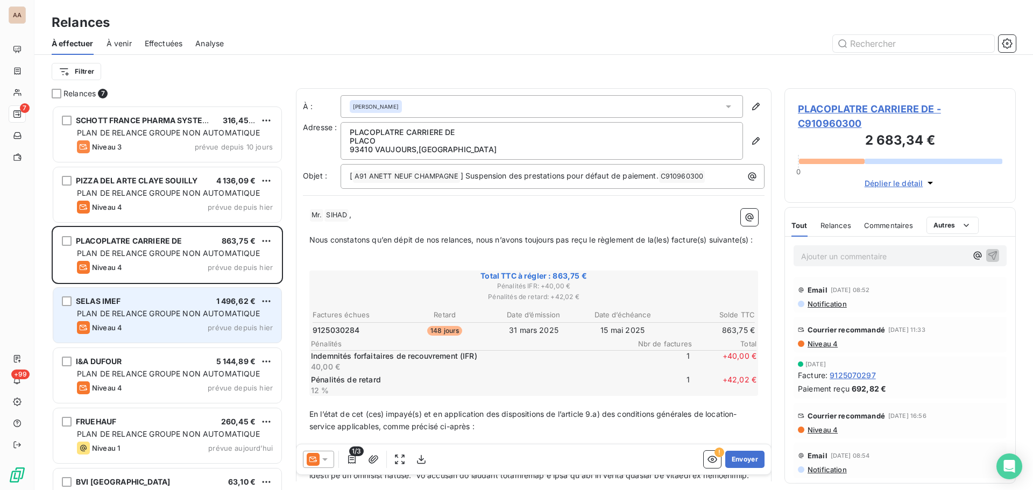
click at [140, 307] on div "SELAS IMEF 1 496,62 € PLAN DE RELANCE GROUPE NON AUTOMATIQUE Niveau 4 prévue de…" at bounding box center [167, 315] width 228 height 55
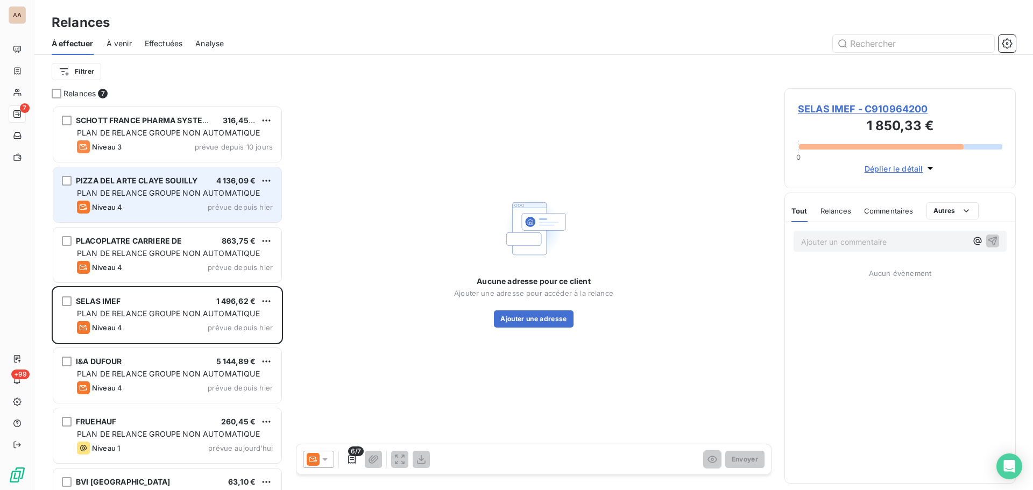
click at [180, 210] on div "Niveau 4 prévue depuis hier" at bounding box center [175, 207] width 196 height 13
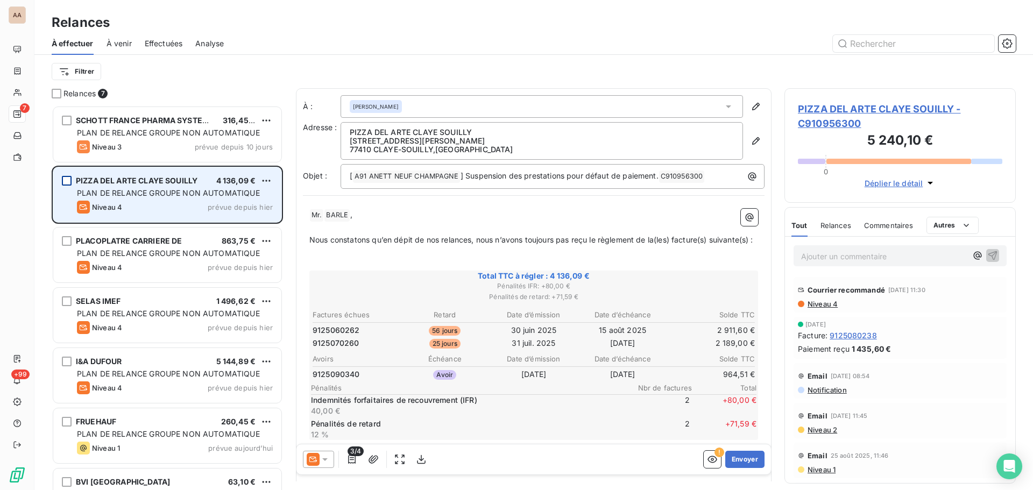
click at [63, 183] on div "grid" at bounding box center [67, 181] width 10 height 10
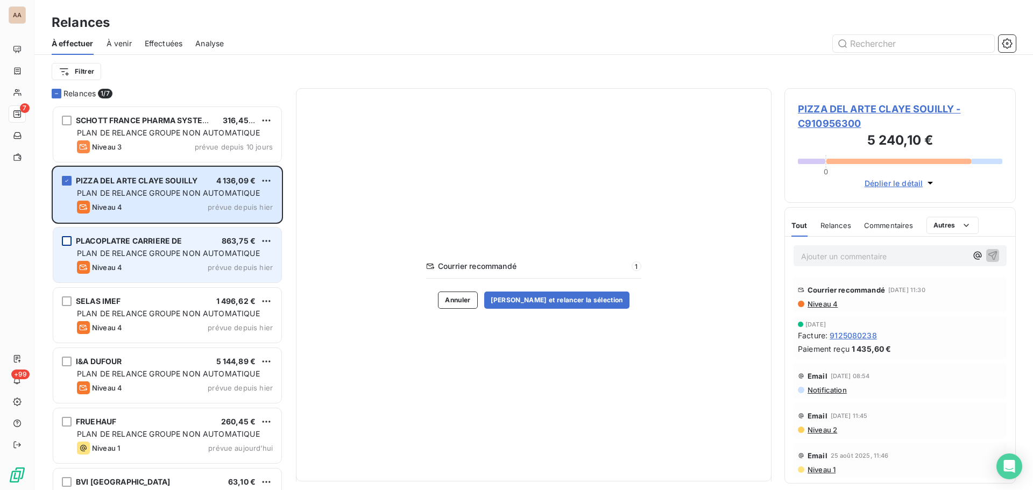
click at [71, 243] on div "grid" at bounding box center [67, 241] width 10 height 10
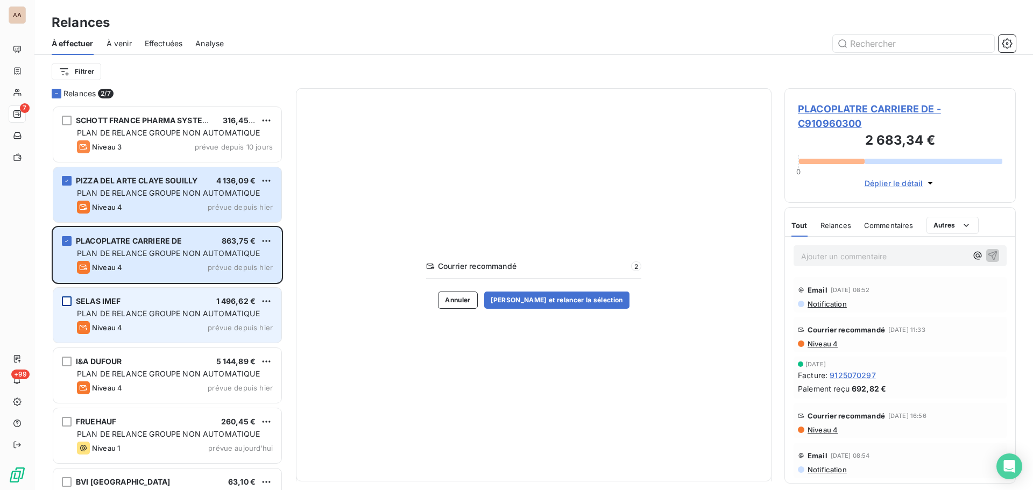
click at [68, 299] on div "grid" at bounding box center [67, 301] width 10 height 10
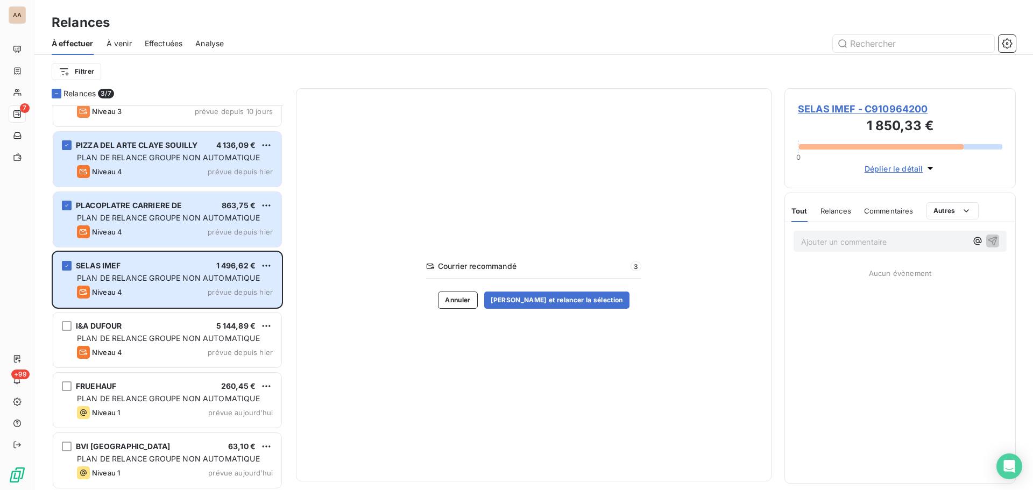
scroll to position [38, 0]
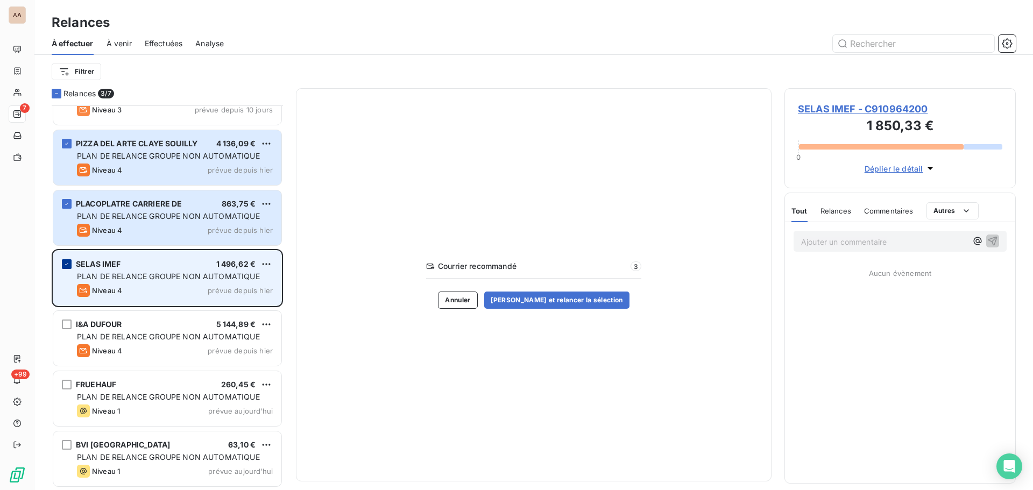
click at [68, 264] on icon "grid" at bounding box center [66, 264] width 6 height 6
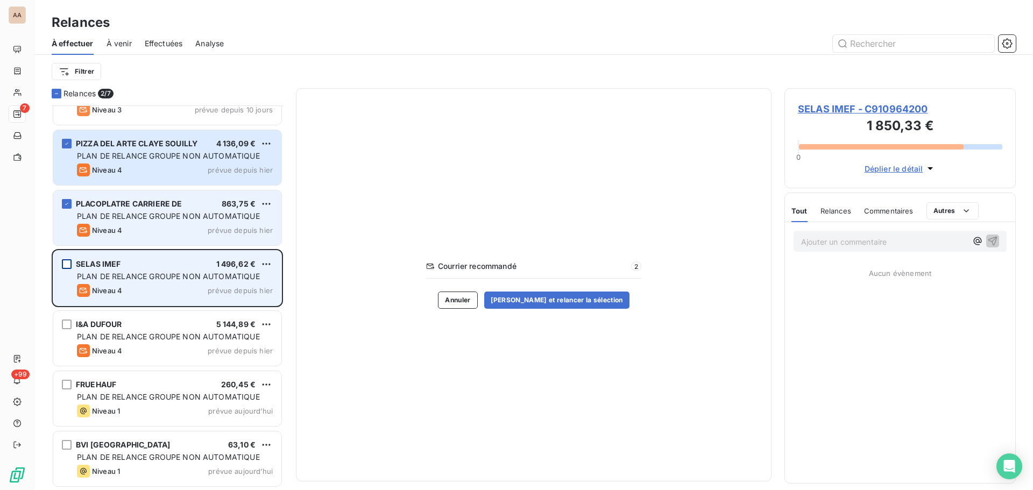
click at [61, 205] on div "PLACOPLATRE CARRIERE DE 863,75 € PLAN DE RELANCE GROUPE NON AUTOMATIQUE Niveau …" at bounding box center [167, 217] width 228 height 55
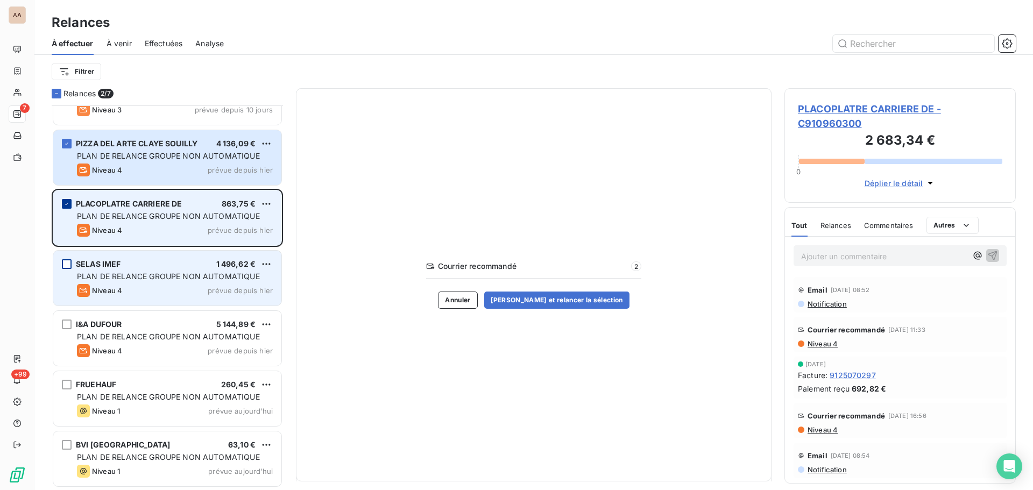
click at [66, 202] on icon "grid" at bounding box center [66, 204] width 6 height 6
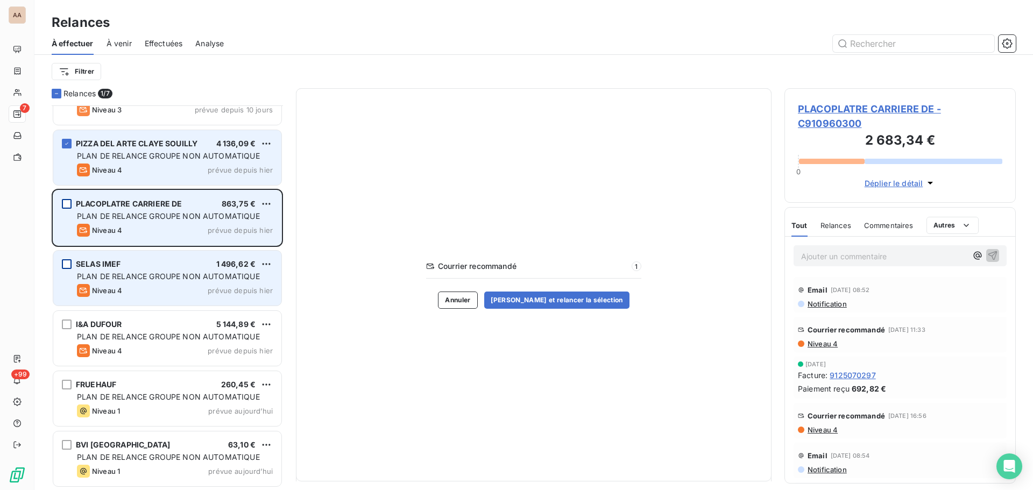
drag, startPoint x: 62, startPoint y: 144, endPoint x: 89, endPoint y: 176, distance: 41.6
click at [61, 146] on div "PIZZA DEL ARTE CLAYE SOUILLY 4 136,09 € PLAN DE RELANCE GROUPE NON AUTOMATIQUE …" at bounding box center [167, 157] width 228 height 55
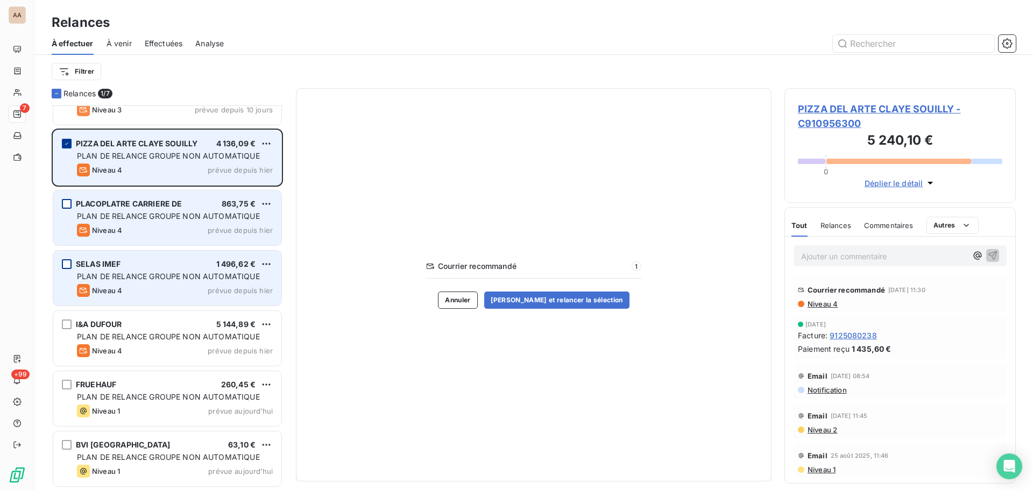
click at [65, 146] on icon "grid" at bounding box center [66, 143] width 6 height 6
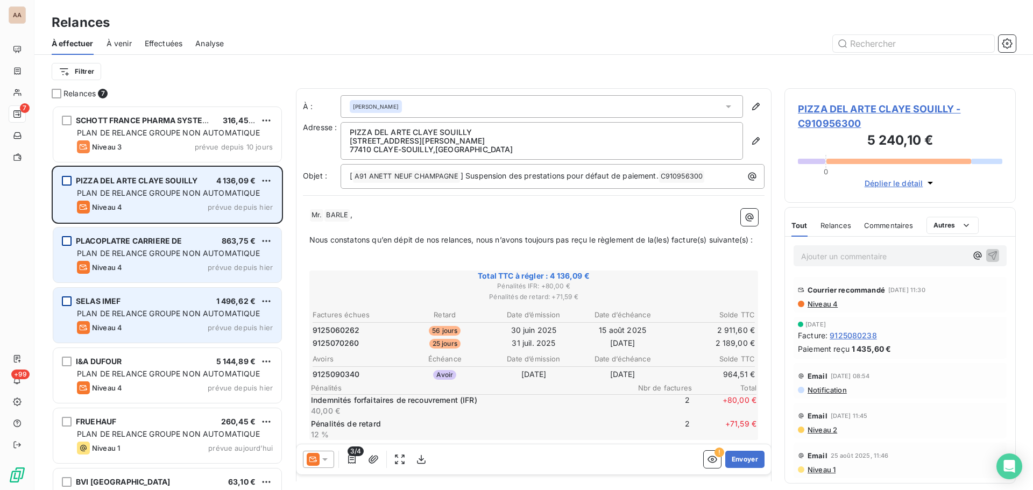
click at [704, 227] on span "Relances" at bounding box center [835, 225] width 31 height 9
click at [704, 224] on span "Commentaires" at bounding box center [889, 225] width 49 height 9
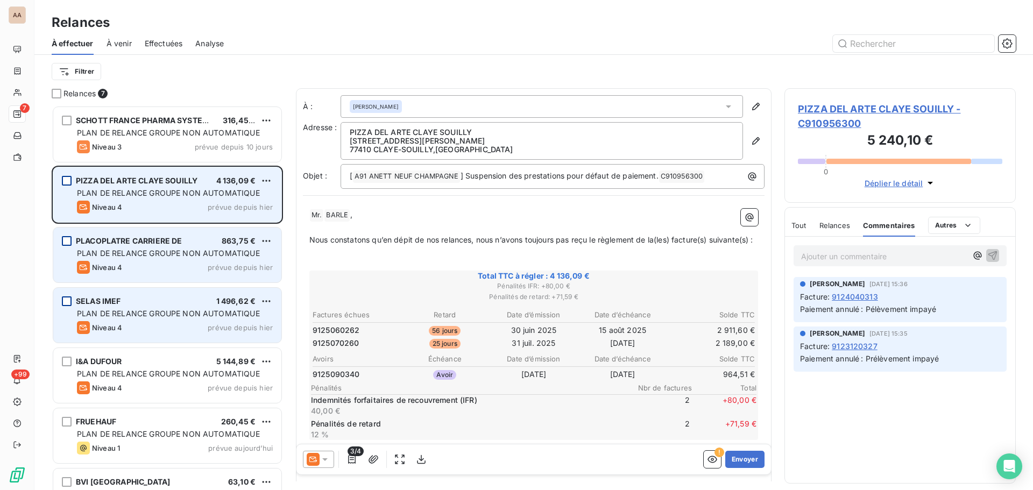
click at [704, 226] on span "Relances" at bounding box center [834, 225] width 31 height 9
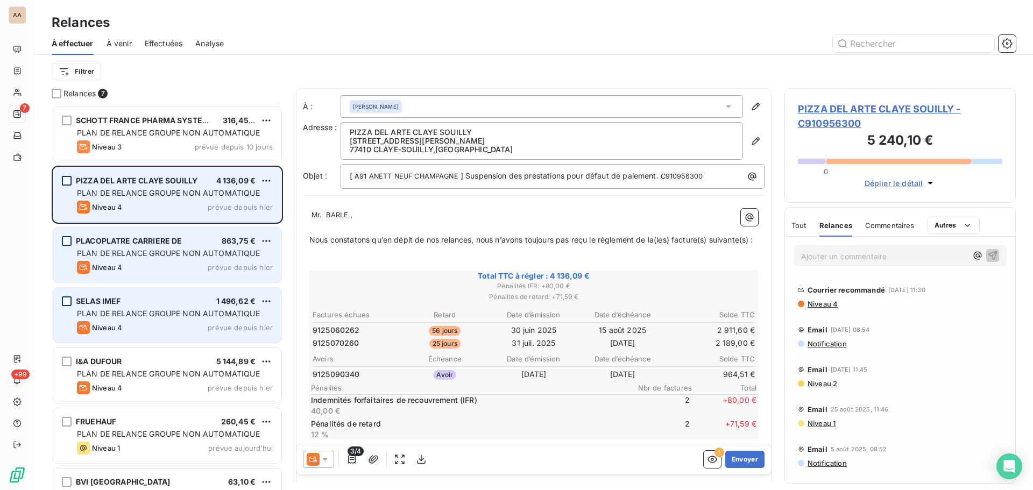
click at [704, 257] on p "Ajouter un commentaire ﻿" at bounding box center [884, 256] width 166 height 13
click at [704, 231] on div "Commentaires" at bounding box center [889, 225] width 49 height 23
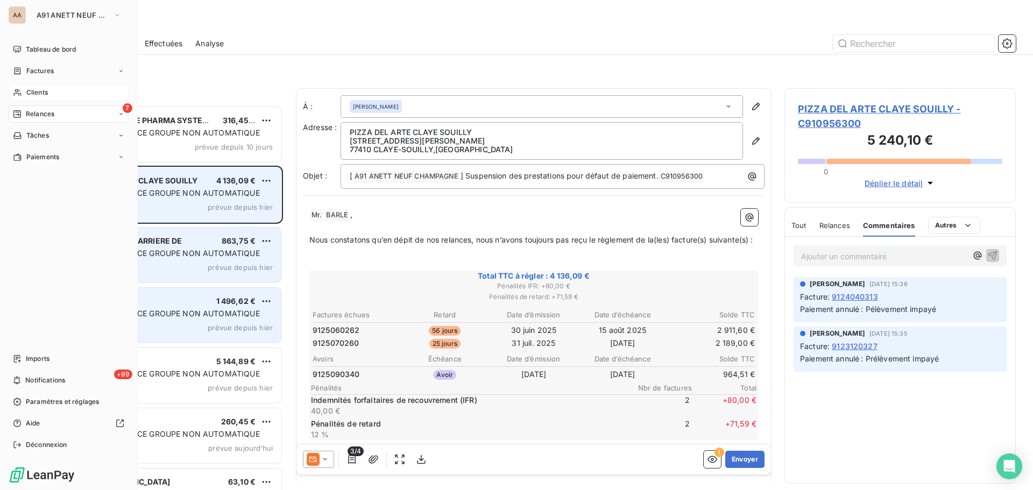
click at [48, 91] on div "Clients" at bounding box center [69, 92] width 120 height 17
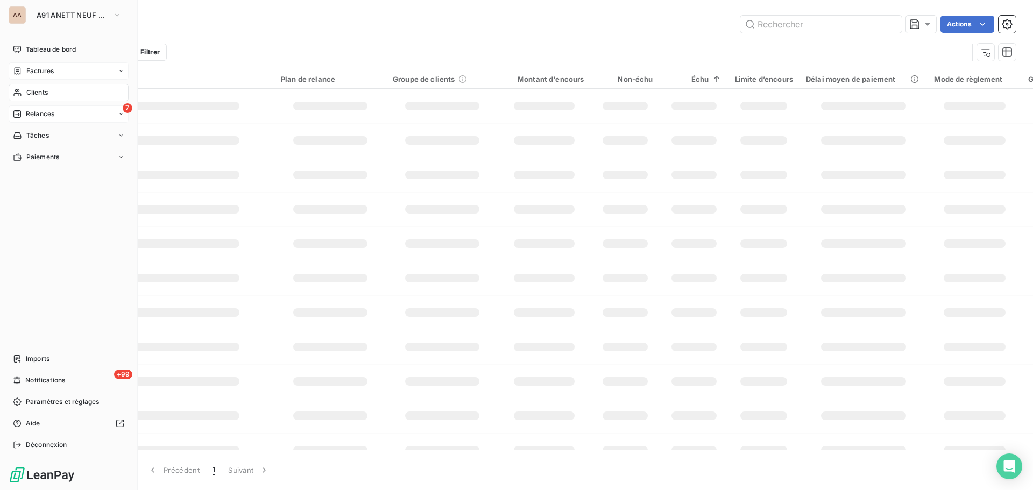
click at [67, 66] on div "Factures" at bounding box center [69, 70] width 120 height 17
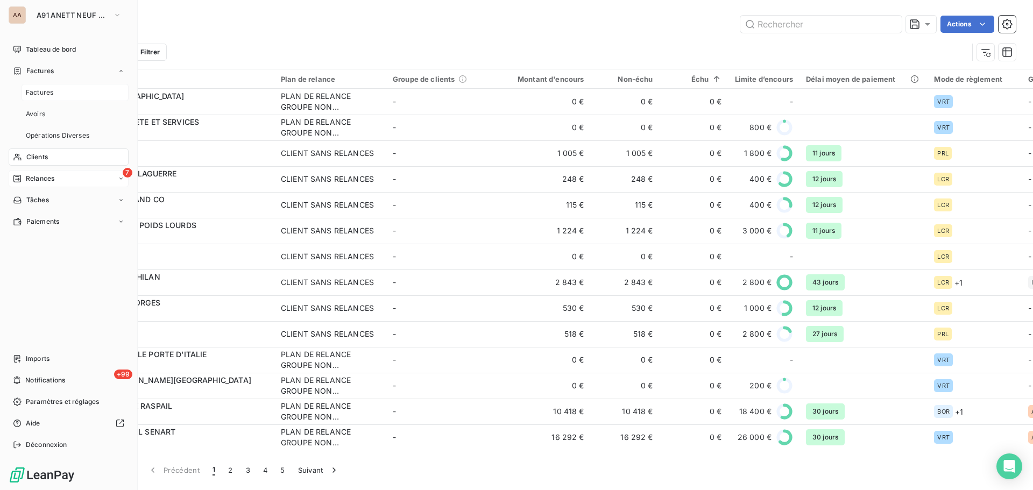
click at [59, 96] on div "Factures" at bounding box center [75, 92] width 107 height 17
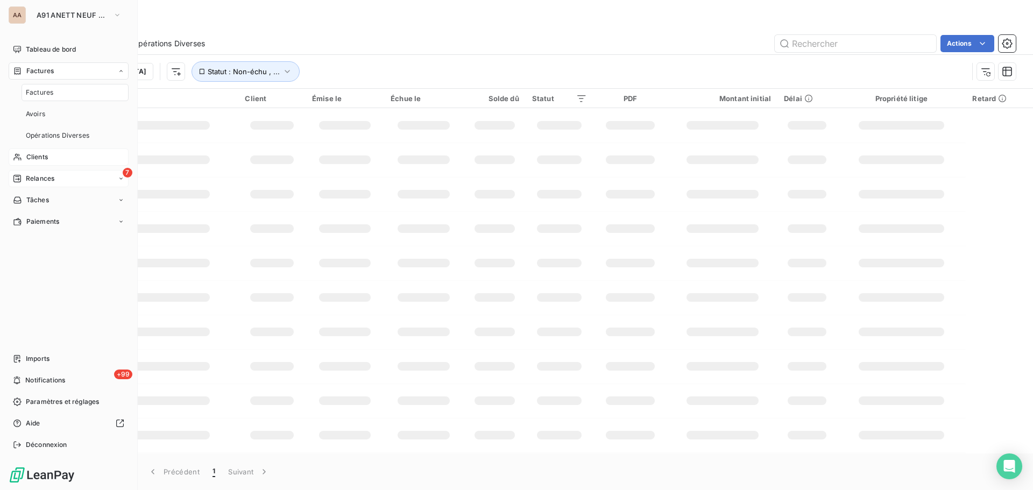
drag, startPoint x: 61, startPoint y: 164, endPoint x: 61, endPoint y: 157, distance: 6.5
click at [61, 158] on div "Clients" at bounding box center [69, 156] width 120 height 17
click at [43, 160] on span "Clients" at bounding box center [37, 157] width 22 height 10
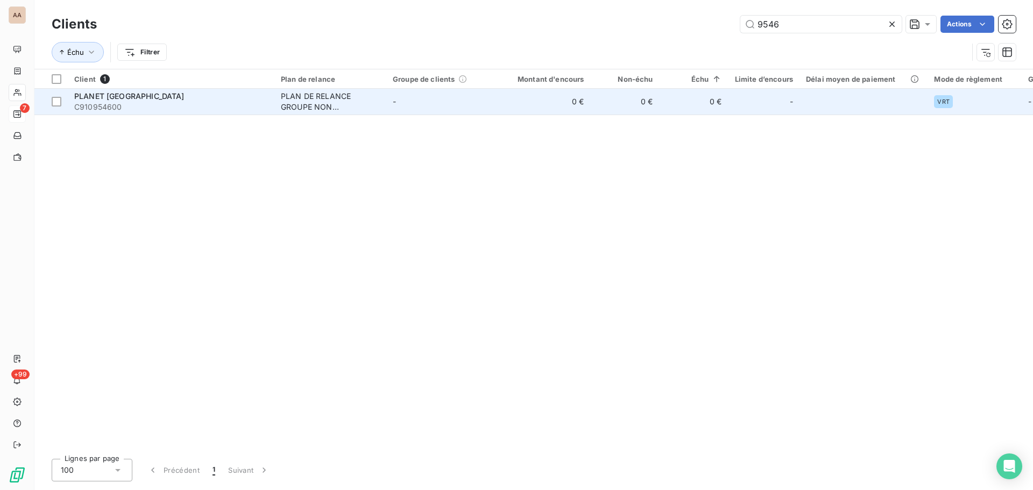
type input "9546"
click at [138, 107] on span "C910954600" at bounding box center [171, 107] width 194 height 11
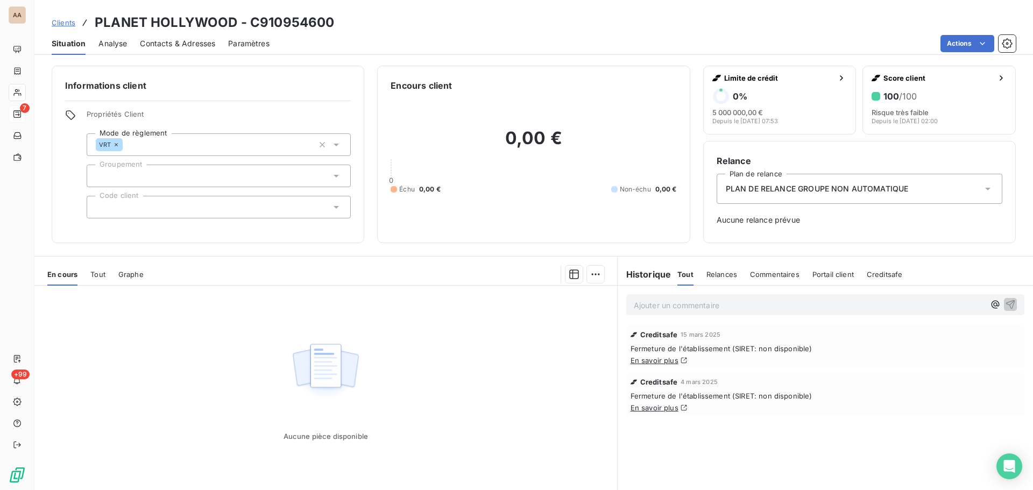
click at [119, 44] on span "Analyse" at bounding box center [112, 43] width 29 height 11
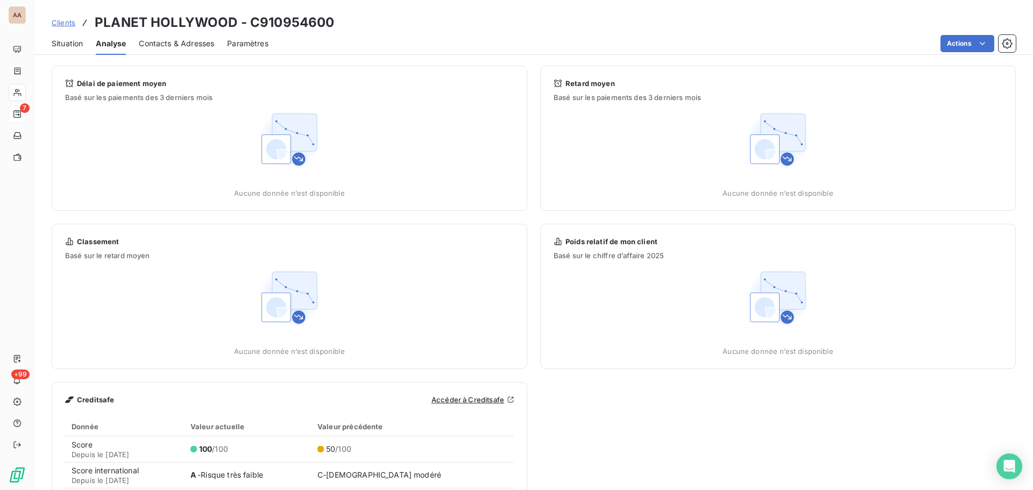
click at [181, 47] on span "Contacts & Adresses" at bounding box center [176, 43] width 75 height 11
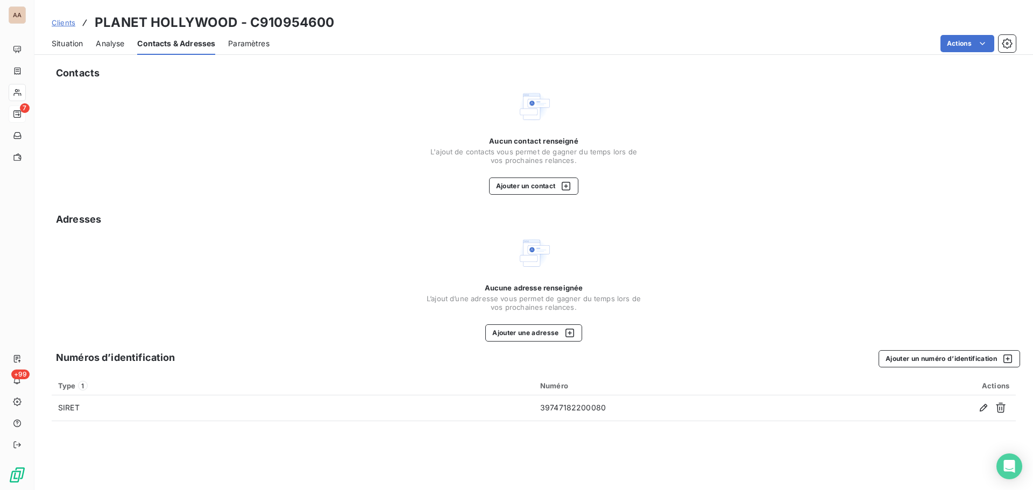
click at [67, 44] on span "Situation" at bounding box center [67, 43] width 31 height 11
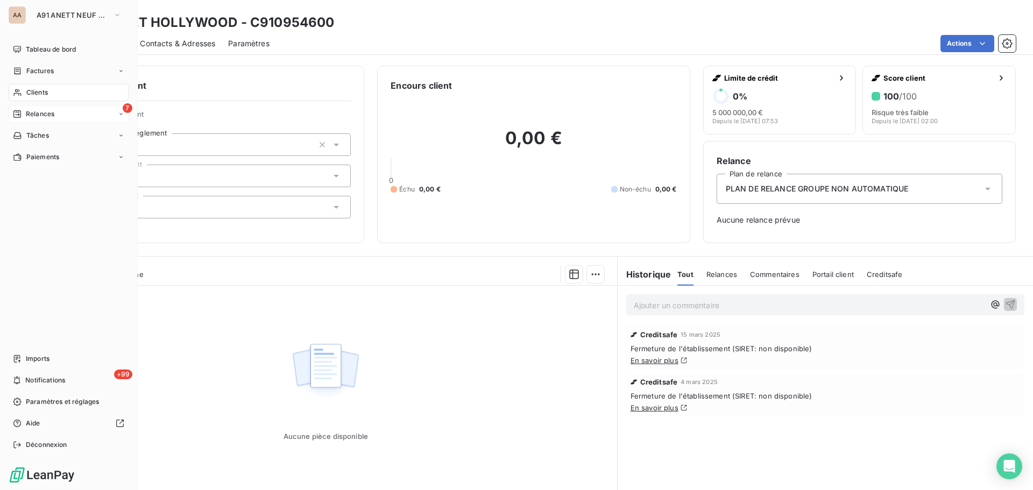
click at [58, 95] on div "Clients" at bounding box center [69, 92] width 120 height 17
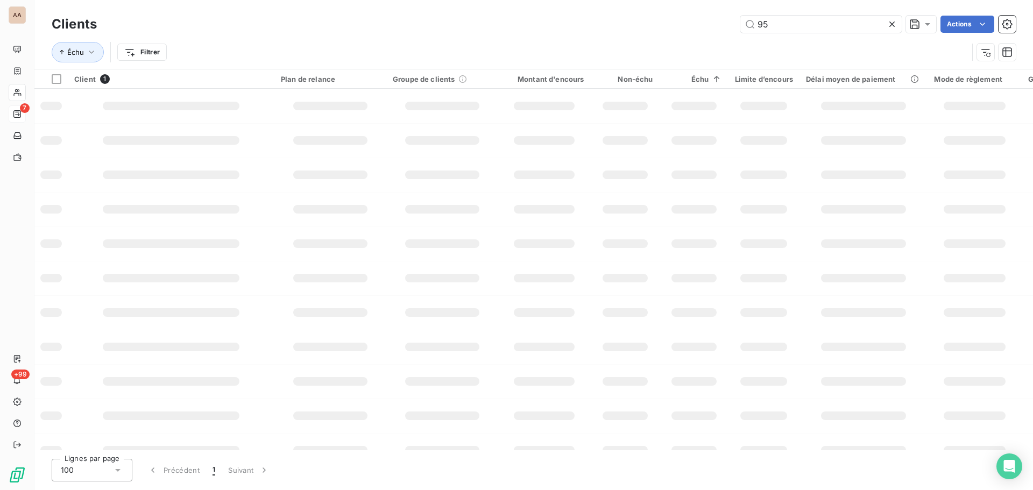
type input "9"
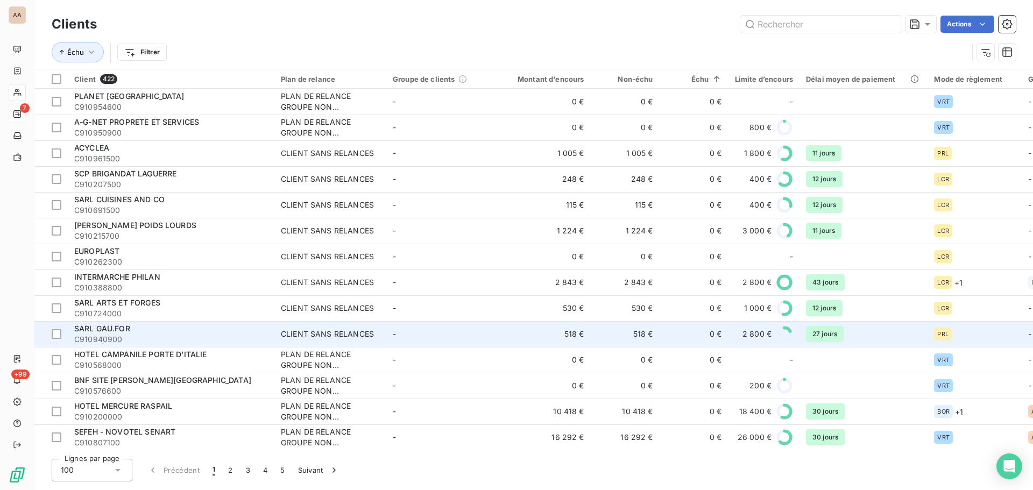
scroll to position [54, 0]
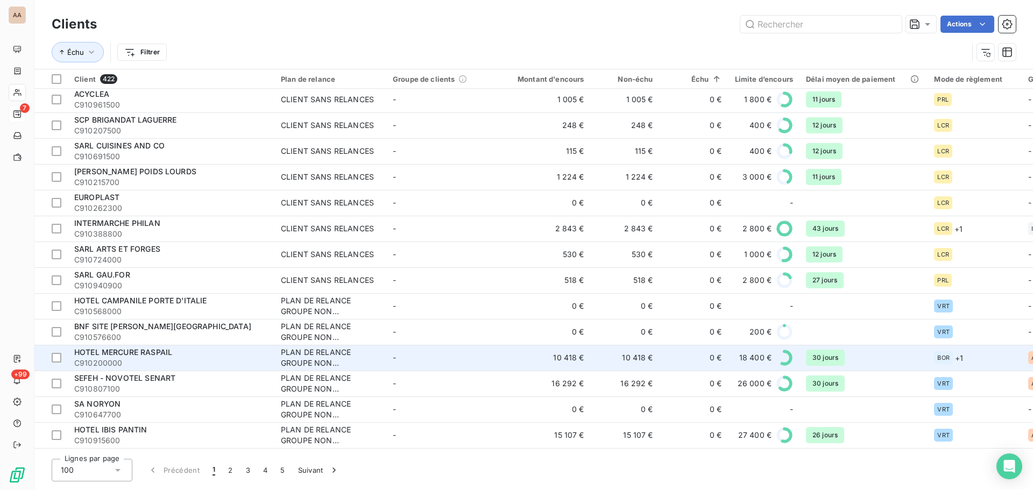
click at [139, 360] on span "C910200000" at bounding box center [171, 363] width 194 height 11
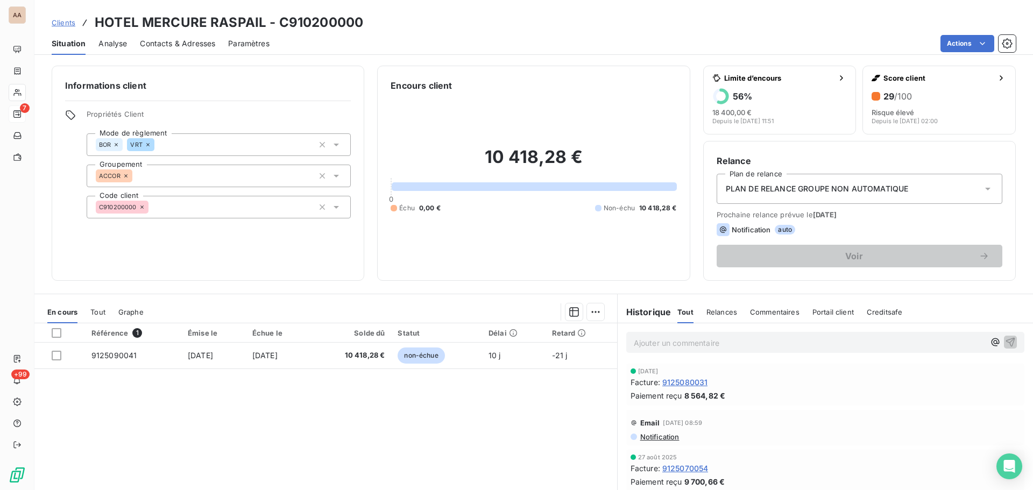
click at [164, 46] on span "Contacts & Adresses" at bounding box center [177, 43] width 75 height 11
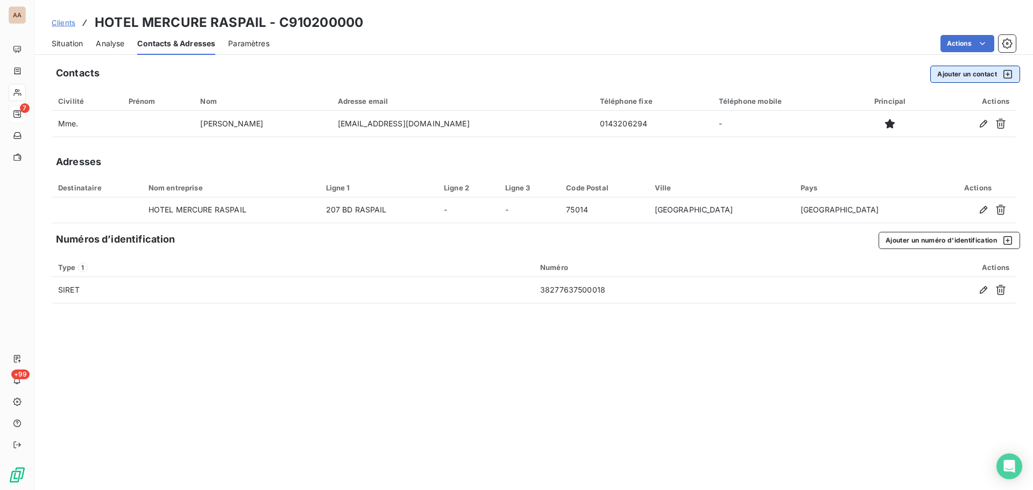
click at [704, 75] on icon "button" at bounding box center [1007, 74] width 11 height 11
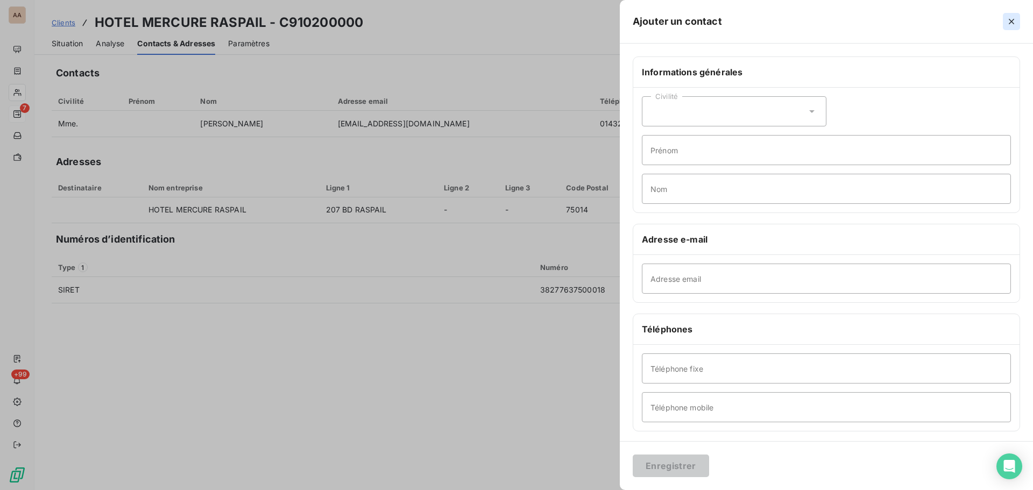
click at [704, 25] on icon "button" at bounding box center [1011, 21] width 11 height 11
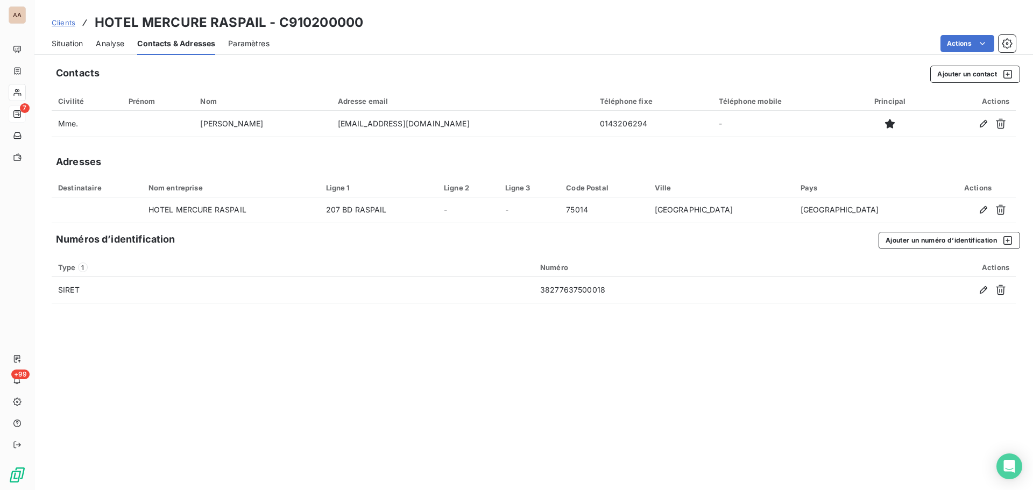
click at [246, 46] on span "Paramètres" at bounding box center [248, 43] width 41 height 11
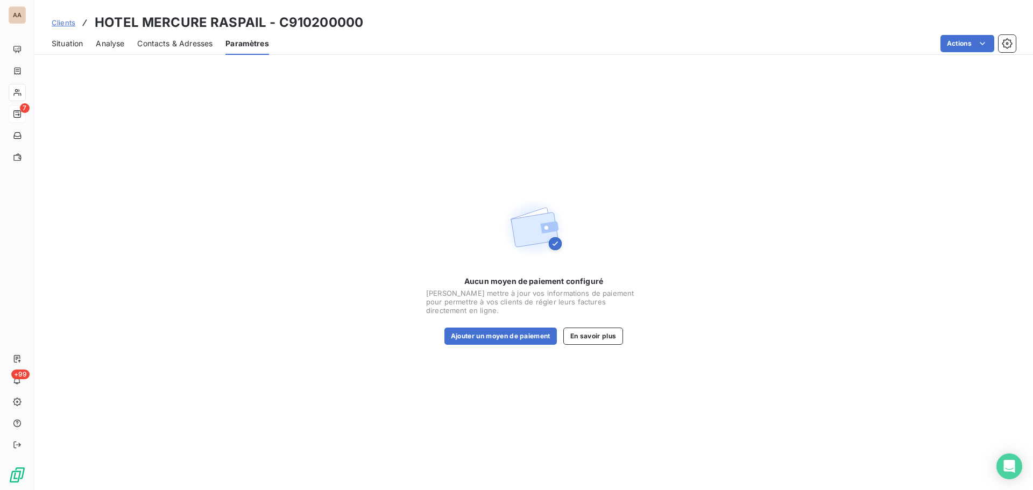
click at [201, 44] on span "Contacts & Adresses" at bounding box center [174, 43] width 75 height 11
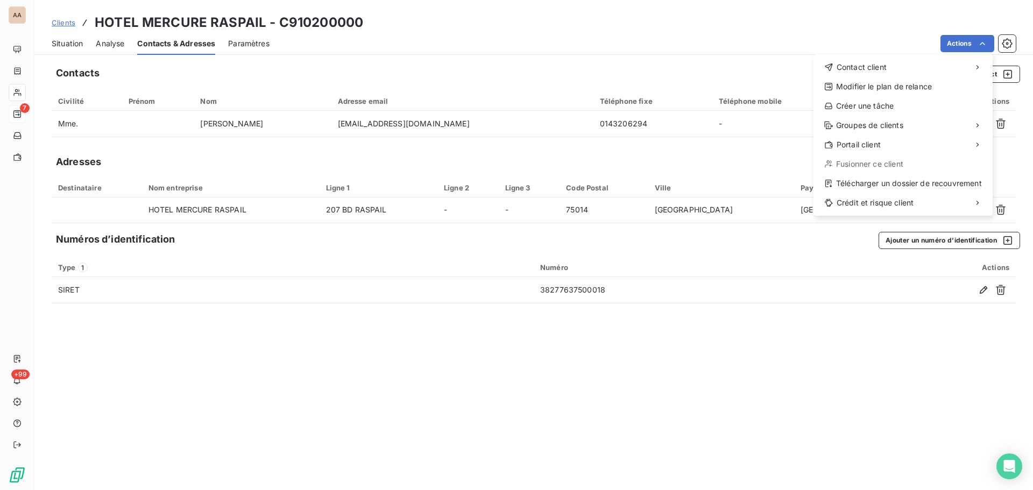
click at [704, 45] on html "AA 7 +99 Clients HOTEL MERCURE RASPAIL - C910200000 Situation Analyse Contacts …" at bounding box center [516, 245] width 1033 height 490
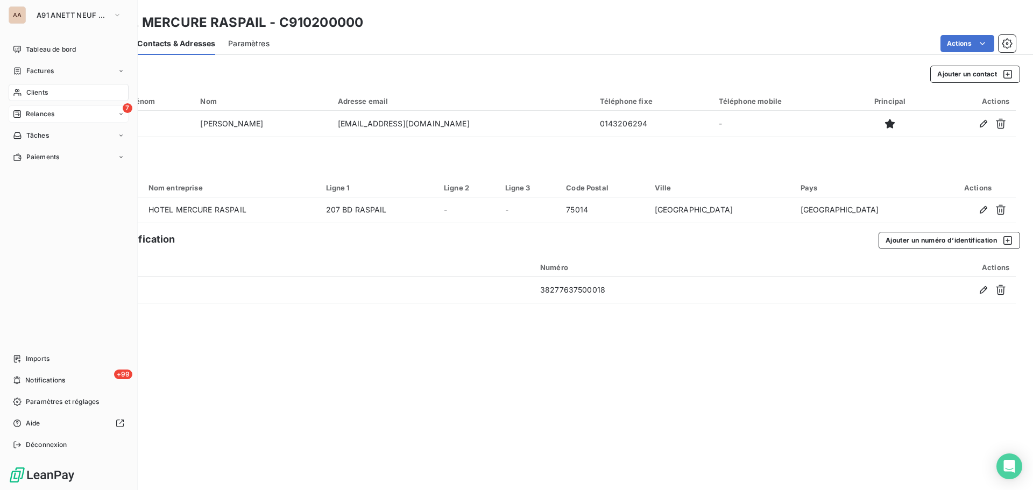
click at [37, 87] on div "Clients" at bounding box center [69, 92] width 120 height 17
click at [58, 95] on div "Clients" at bounding box center [69, 92] width 120 height 17
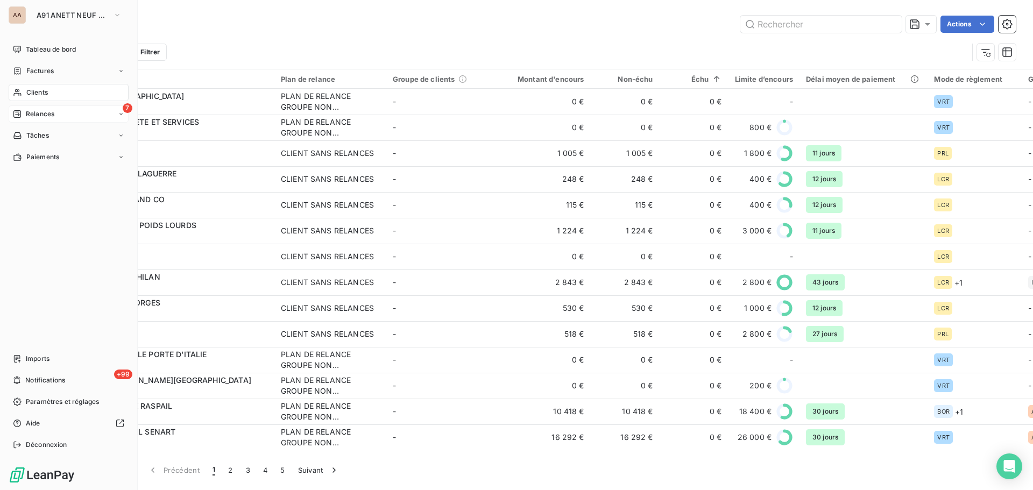
click at [48, 96] on span "Clients" at bounding box center [37, 93] width 22 height 10
click at [61, 96] on div "Clients" at bounding box center [69, 92] width 120 height 17
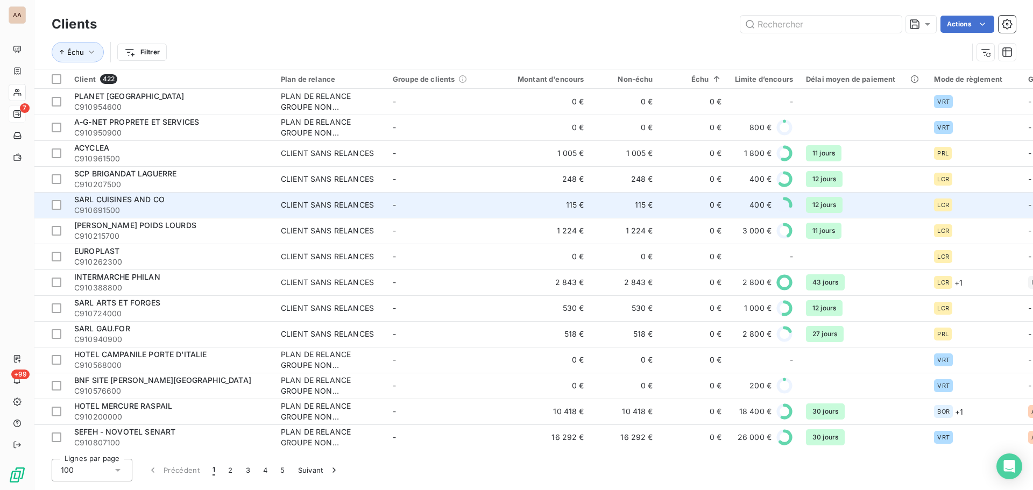
click at [170, 200] on div "SARL CUISINES AND CO" at bounding box center [171, 199] width 194 height 11
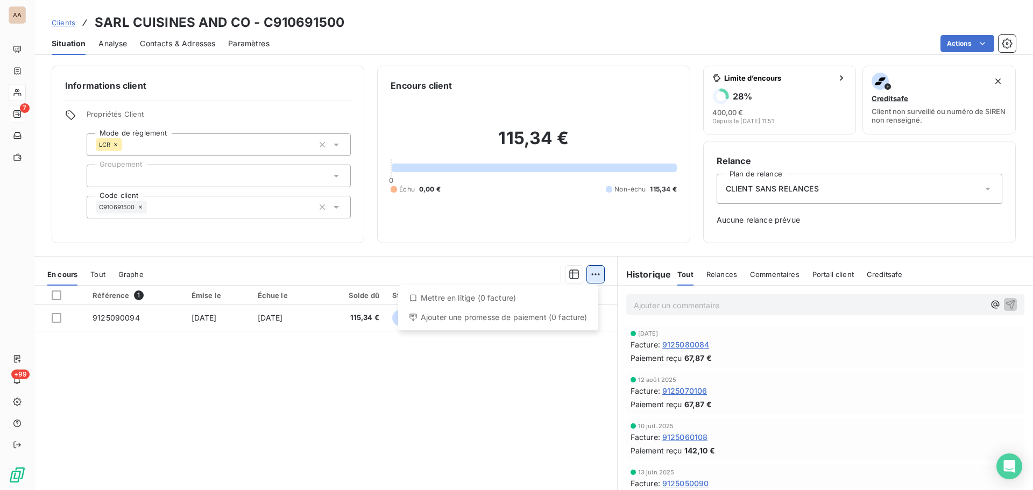
click at [591, 273] on html "AA 7 +99 Clients SARL CUISINES AND CO - C910691500 Situation Analyse Contacts &…" at bounding box center [516, 245] width 1033 height 490
click at [389, 352] on html "AA 7 +99 Clients SARL CUISINES AND CO - C910691500 Situation Analyse Contacts &…" at bounding box center [516, 245] width 1033 height 490
click at [592, 274] on html "AA 7 +99 Clients SARL CUISINES AND CO - C910691500 Situation Analyse Contacts &…" at bounding box center [516, 245] width 1033 height 490
click at [704, 189] on html "AA 7 +99 Clients SARL CUISINES AND CO - C910691500 Situation Analyse Contacts &…" at bounding box center [516, 245] width 1033 height 490
click at [704, 188] on icon at bounding box center [987, 189] width 5 height 3
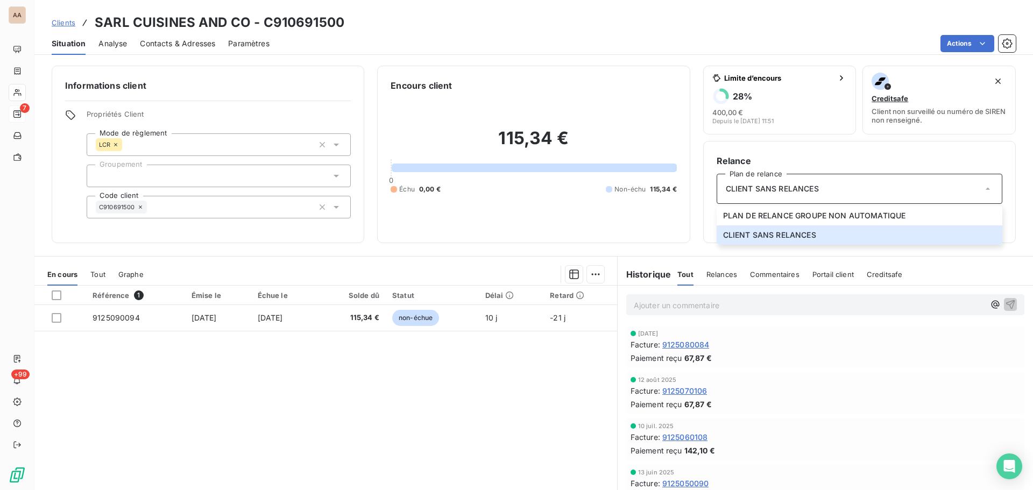
click at [704, 189] on icon at bounding box center [987, 189] width 4 height 2
